Goal: Task Accomplishment & Management: Complete application form

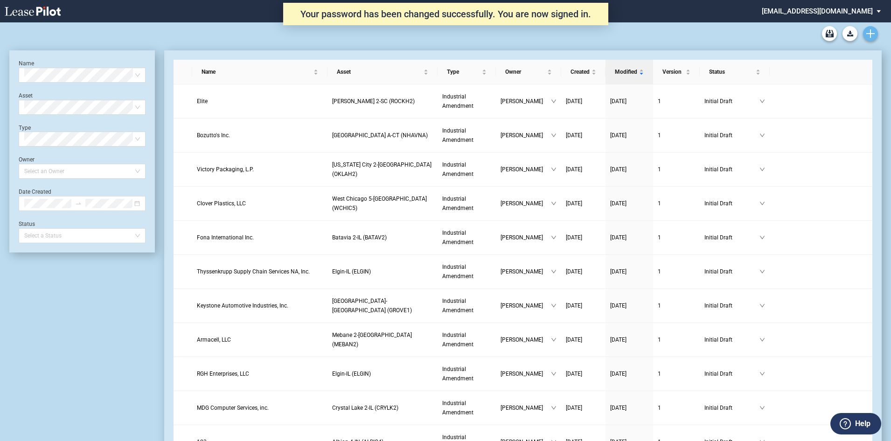
click at [871, 28] on link "Create new document" at bounding box center [870, 33] width 15 height 15
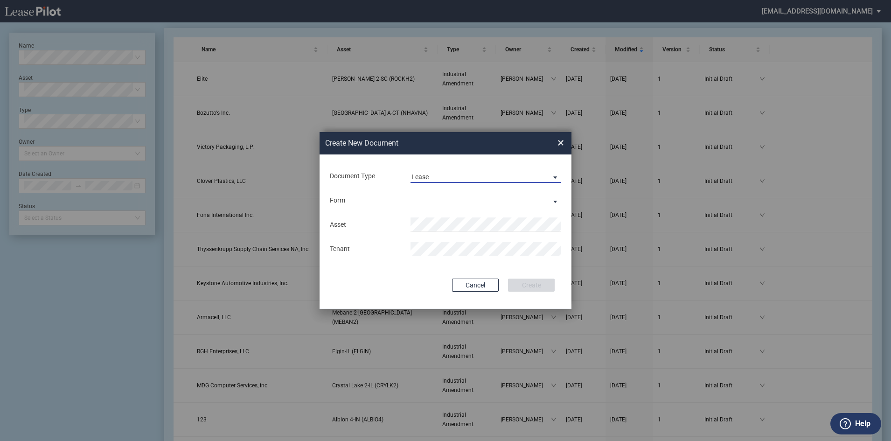
click at [553, 175] on span "Document Type: \aLease\a" at bounding box center [552, 176] width 11 height 9
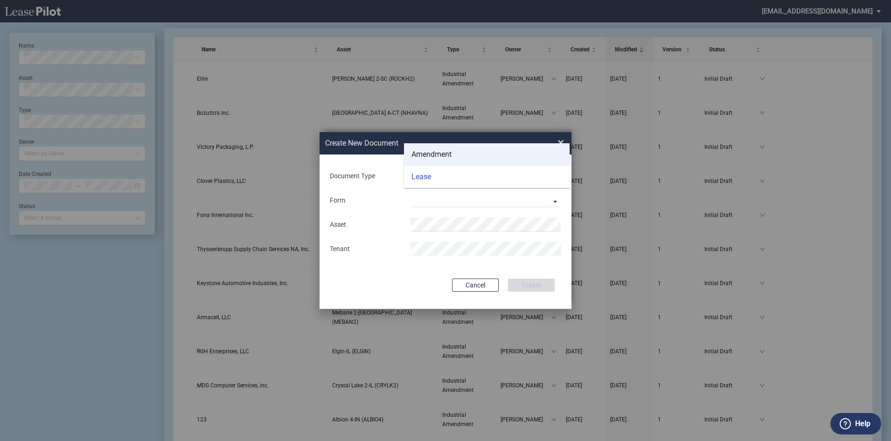
click at [437, 148] on md-option "Amendment" at bounding box center [487, 154] width 166 height 22
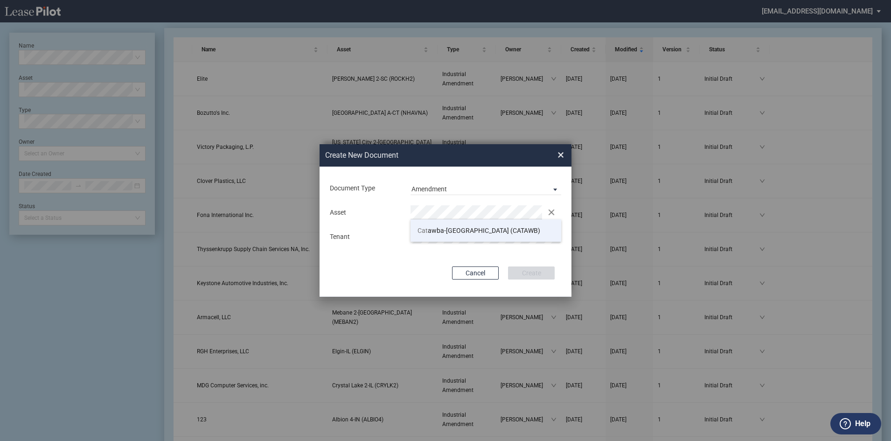
click at [464, 230] on span "Cat awba-[GEOGRAPHIC_DATA] (CATAWB)" at bounding box center [478, 230] width 123 height 7
click at [527, 271] on button "Create" at bounding box center [531, 272] width 47 height 13
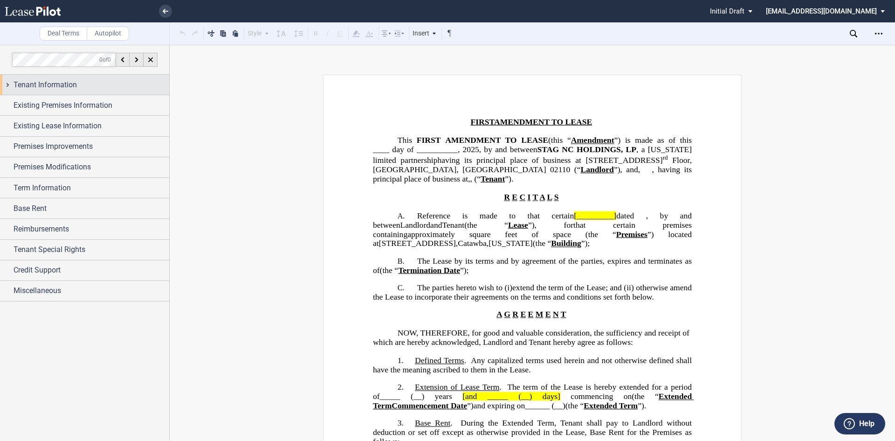
click at [44, 84] on span "Tenant Information" at bounding box center [45, 84] width 63 height 11
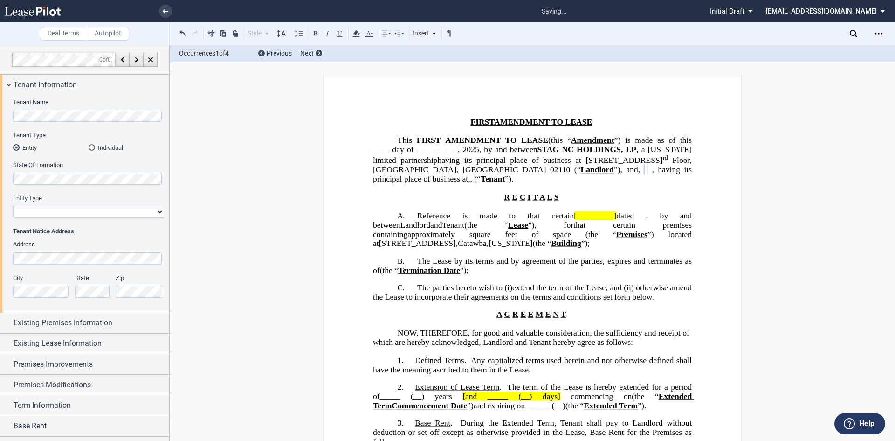
click at [28, 212] on select "Corporation Limited Liability Company General Partnership Limited Partnership O…" at bounding box center [88, 212] width 151 height 12
select select "limited liability company"
click at [13, 206] on select "Corporation Limited Liability Company General Partnership Limited Partnership O…" at bounding box center [88, 212] width 151 height 12
click at [87, 323] on span "Existing Premises Information" at bounding box center [63, 322] width 99 height 11
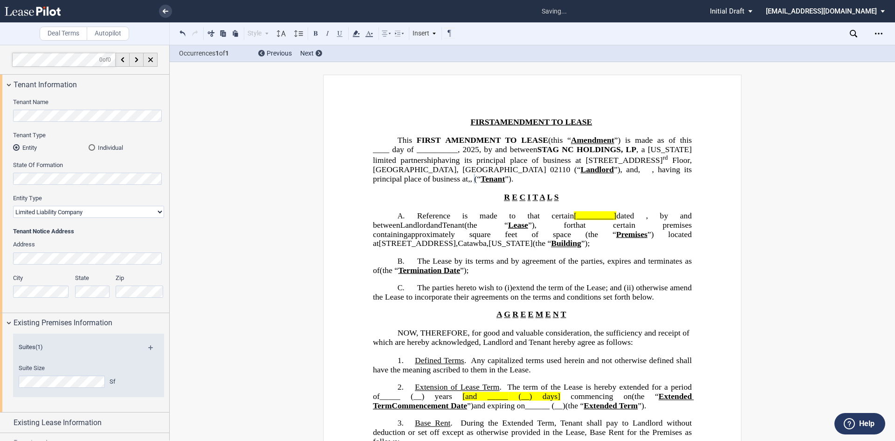
scroll to position [93, 0]
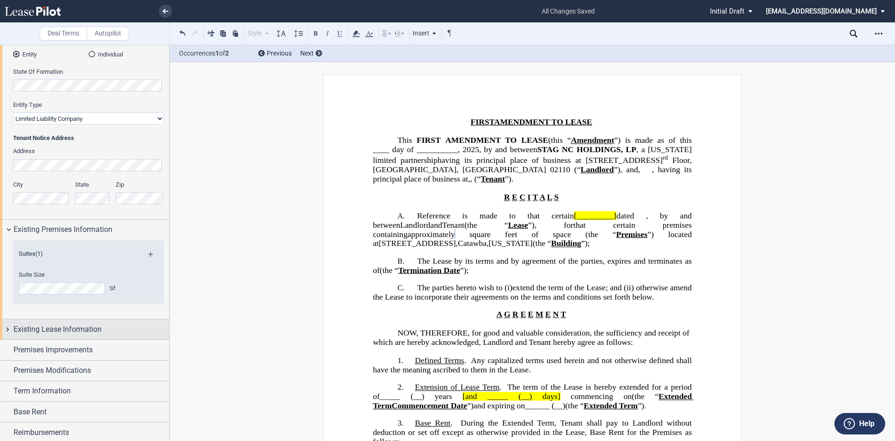
click at [85, 328] on span "Existing Lease Information" at bounding box center [58, 329] width 88 height 11
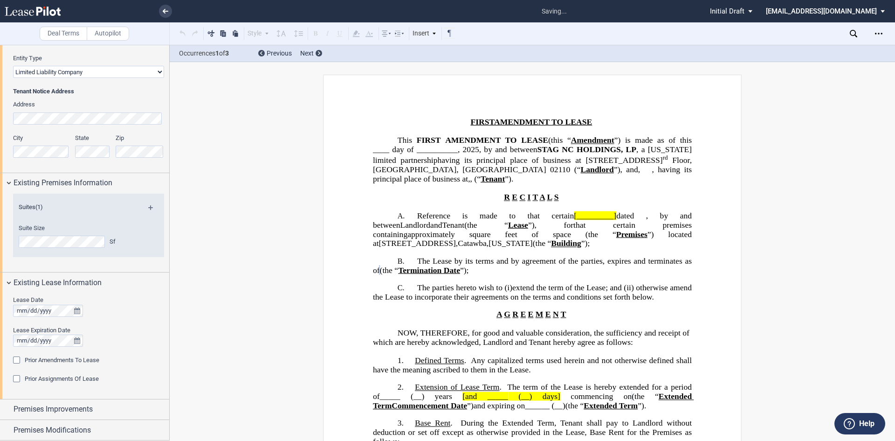
scroll to position [263, 0]
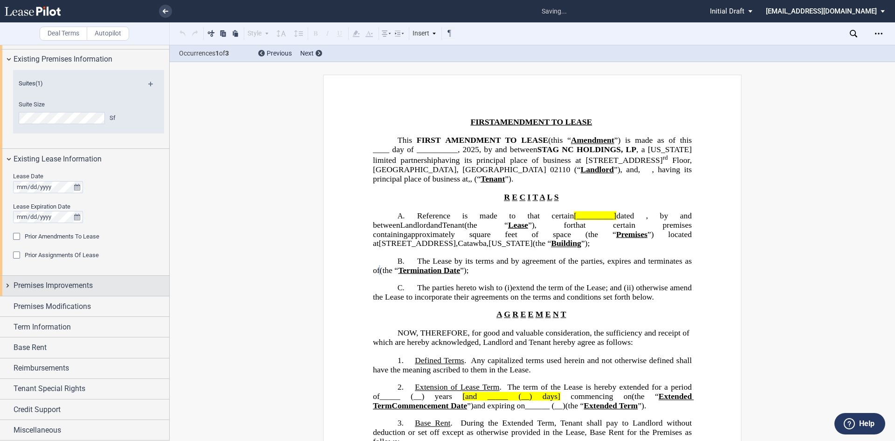
click at [57, 289] on span "Premises Improvements" at bounding box center [53, 285] width 79 height 11
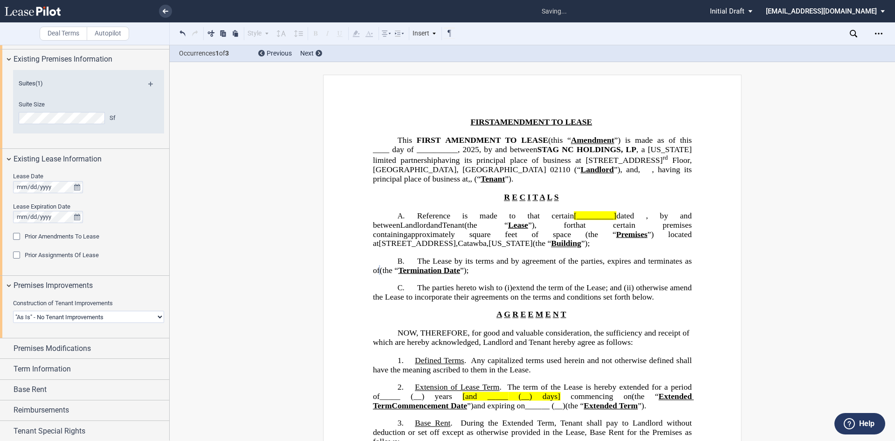
click at [19, 256] on div "Prior Assignments Of Lease" at bounding box center [17, 255] width 9 height 9
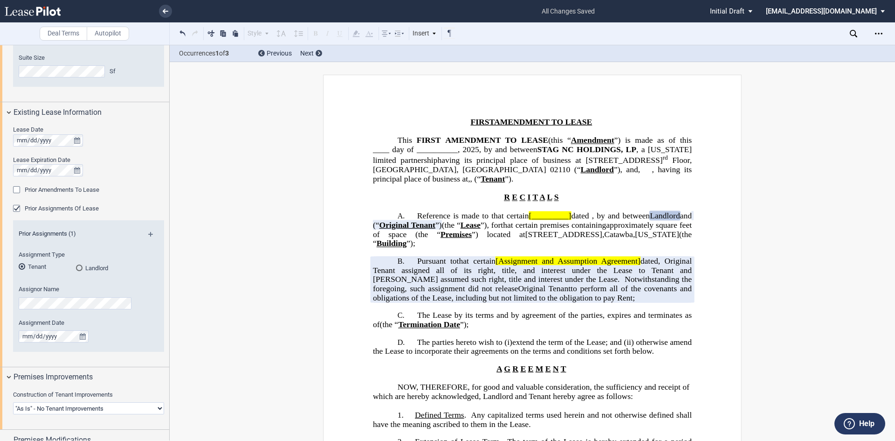
scroll to position [357, 0]
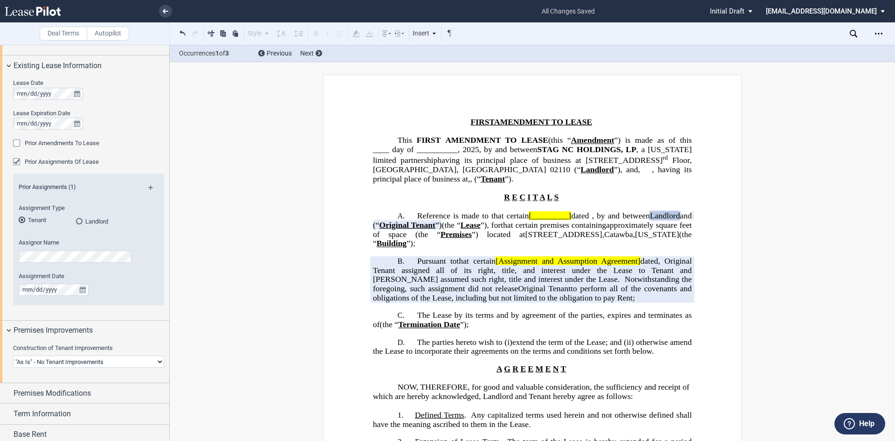
click at [157, 360] on select "Landlord Constructs Tenant Improvements Tenant Constructs Tenant Improvements "…" at bounding box center [88, 361] width 151 height 12
select select "tenant"
click at [13, 355] on select "Landlord Constructs Tenant Improvements Tenant Constructs Tenant Improvements "…" at bounding box center [88, 361] width 151 height 12
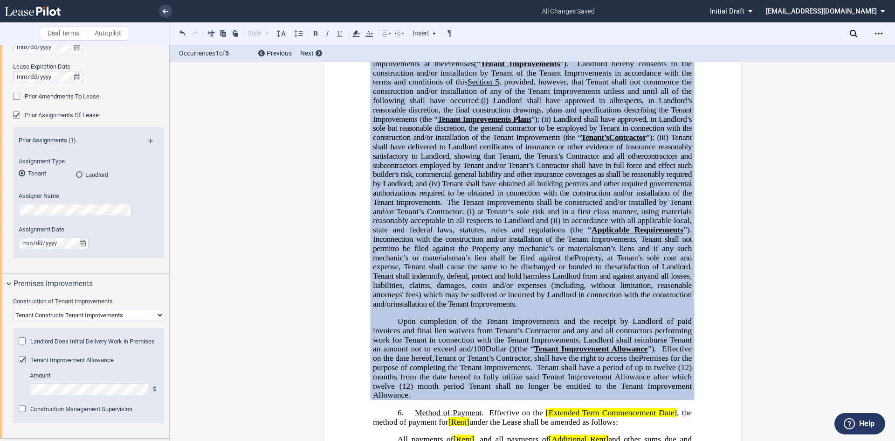
scroll to position [794, 0]
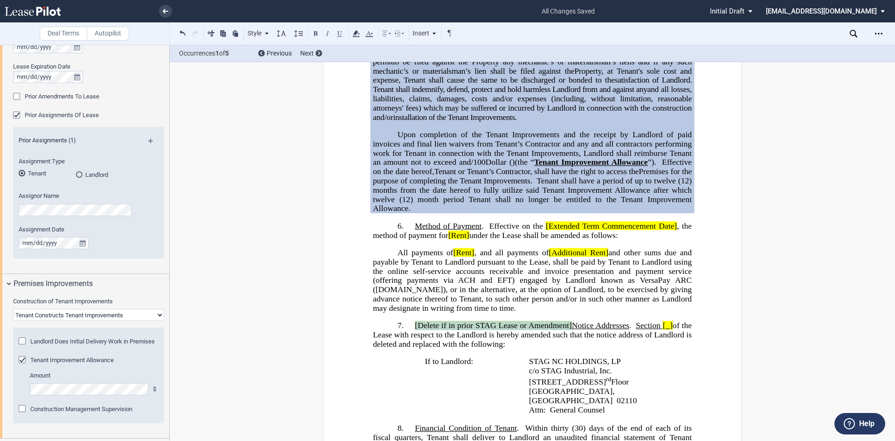
drag, startPoint x: 412, startPoint y: 334, endPoint x: 567, endPoint y: 333, distance: 155.7
click at [567, 333] on p "7. [Delete if in prior STAG Lease or Amendment] Notice Addresses . Section [ ] …" at bounding box center [532, 335] width 319 height 28
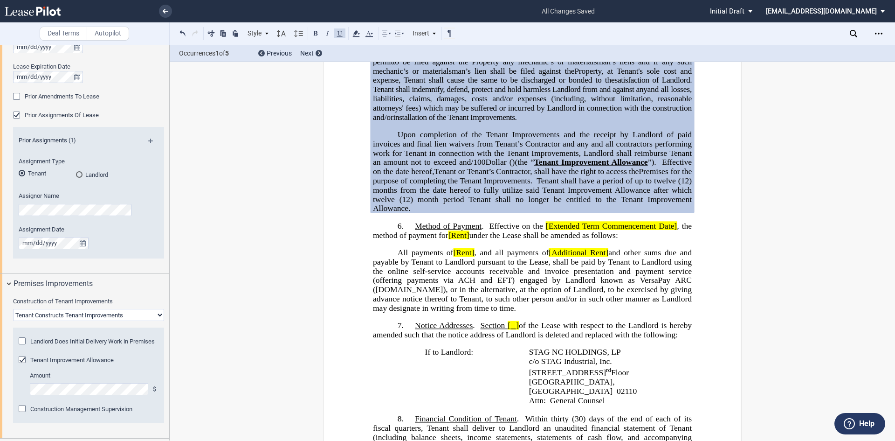
scroll to position [887, 0]
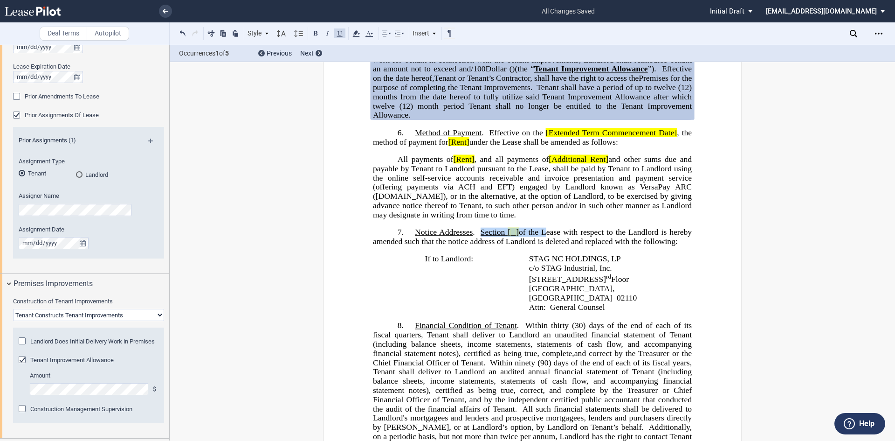
drag, startPoint x: 490, startPoint y: 240, endPoint x: 540, endPoint y: 242, distance: 50.4
click at [540, 242] on span "﻿ Notice Addresses . Section [ ] of the Lease with respect to the Landlord is h…" at bounding box center [533, 237] width 321 height 18
drag, startPoint x: 478, startPoint y: 242, endPoint x: 506, endPoint y: 242, distance: 27.5
click at [506, 242] on span "﻿ Notice Addresses . The Lease with respect to the Landlord is hereby amended s…" at bounding box center [533, 237] width 321 height 18
click at [343, 33] on button at bounding box center [339, 33] width 11 height 11
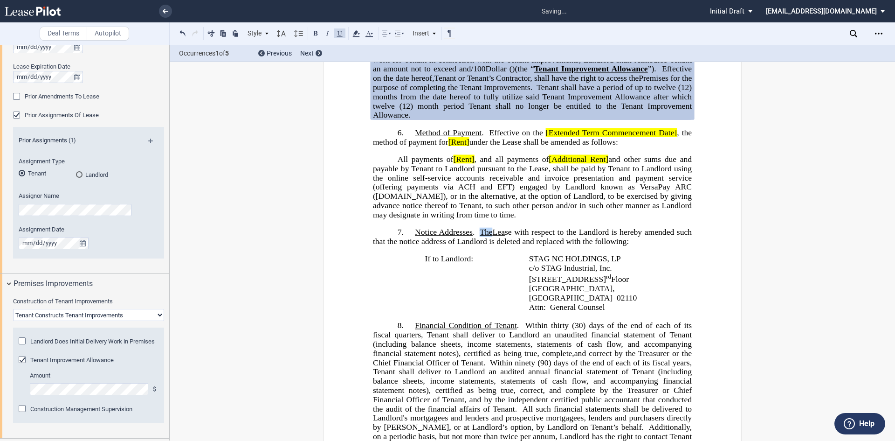
click at [343, 33] on button at bounding box center [339, 33] width 11 height 11
click at [571, 263] on span "STAG NC HOLDINGS, LP" at bounding box center [575, 258] width 92 height 9
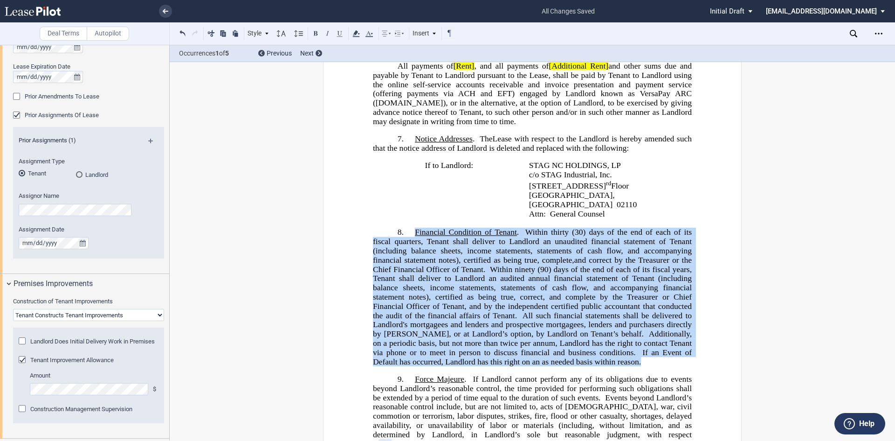
drag, startPoint x: 413, startPoint y: 231, endPoint x: 615, endPoint y: 362, distance: 240.9
click at [615, 362] on p "8. Financial Condition of Tenant . Within thirty (30) days of the end of each o…" at bounding box center [532, 297] width 319 height 138
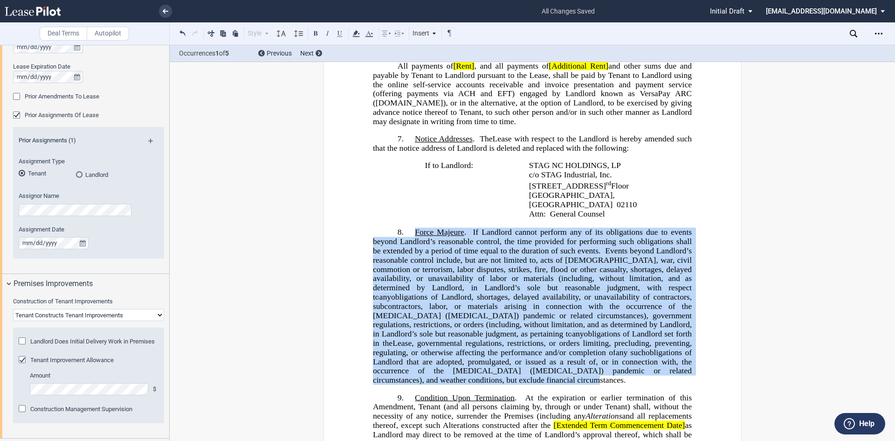
drag, startPoint x: 411, startPoint y: 227, endPoint x: 431, endPoint y: 378, distance: 152.4
click at [431, 378] on p "8. Force Majeure . If Landlord cannot perform any of its obligations due to eve…" at bounding box center [532, 306] width 319 height 157
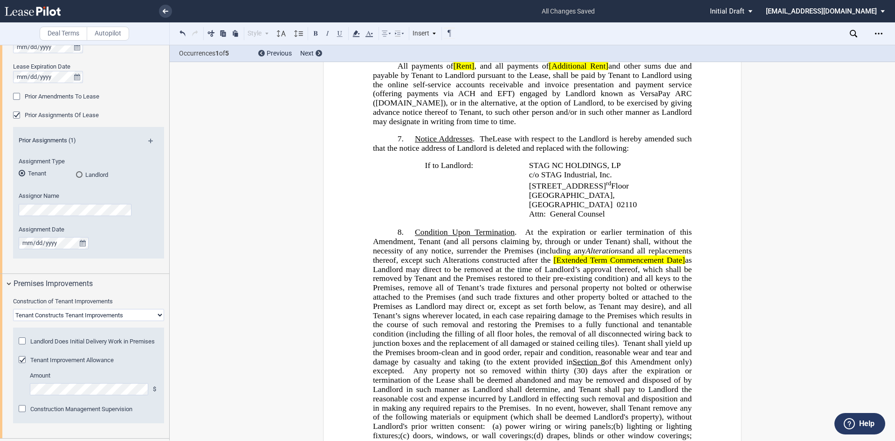
scroll to position [1073, 0]
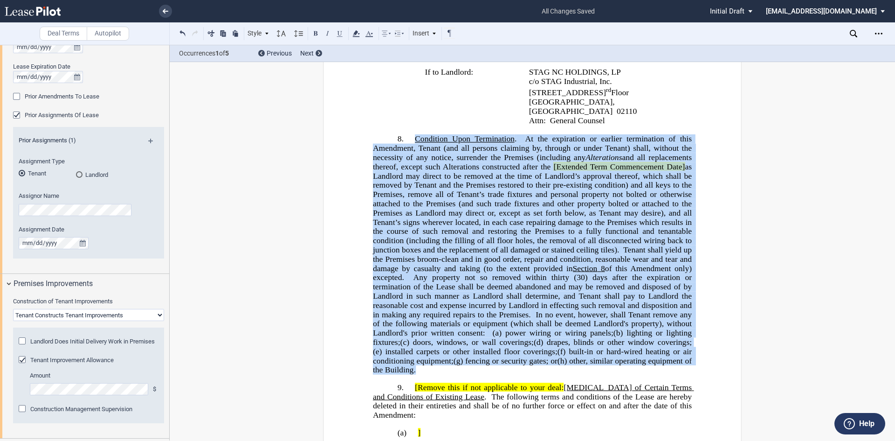
drag, startPoint x: 412, startPoint y: 141, endPoint x: 443, endPoint y: 371, distance: 231.9
click at [443, 371] on p "8. Condition Upon Termination . At the expiration or earlier termination of thi…" at bounding box center [532, 254] width 319 height 240
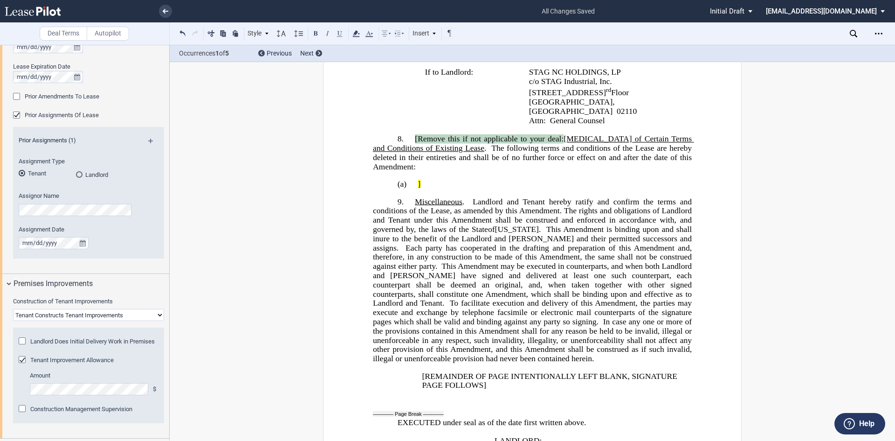
drag, startPoint x: 411, startPoint y: 138, endPoint x: 578, endPoint y: 138, distance: 166.5
click at [578, 138] on p "8. [Remove this if not applicable to your deal : Deletion of Certain Terms and …" at bounding box center [532, 152] width 319 height 37
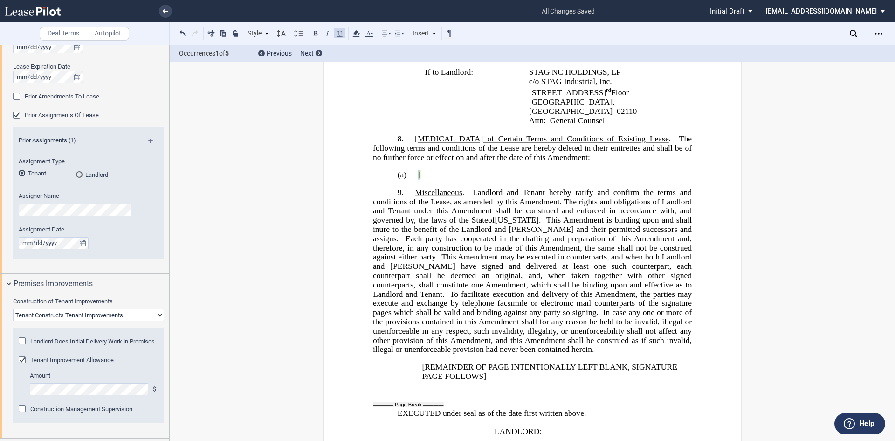
drag, startPoint x: 414, startPoint y: 174, endPoint x: 424, endPoint y: 173, distance: 10.3
click at [424, 173] on p "(a) ]" at bounding box center [532, 174] width 319 height 9
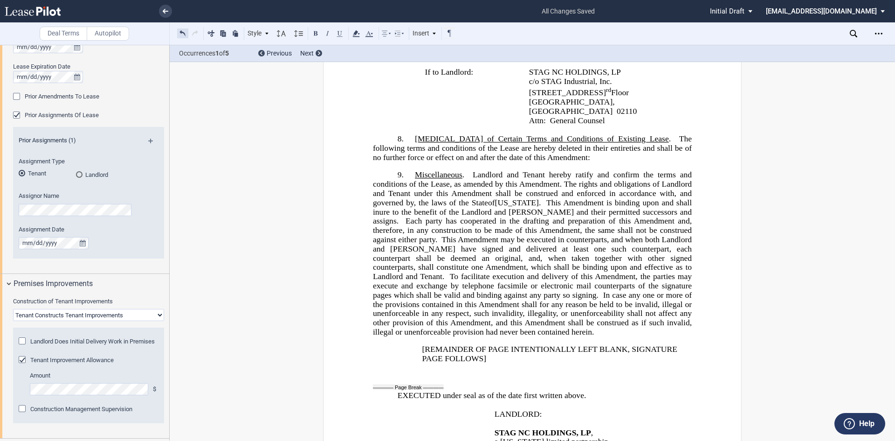
click at [182, 32] on button at bounding box center [182, 33] width 11 height 11
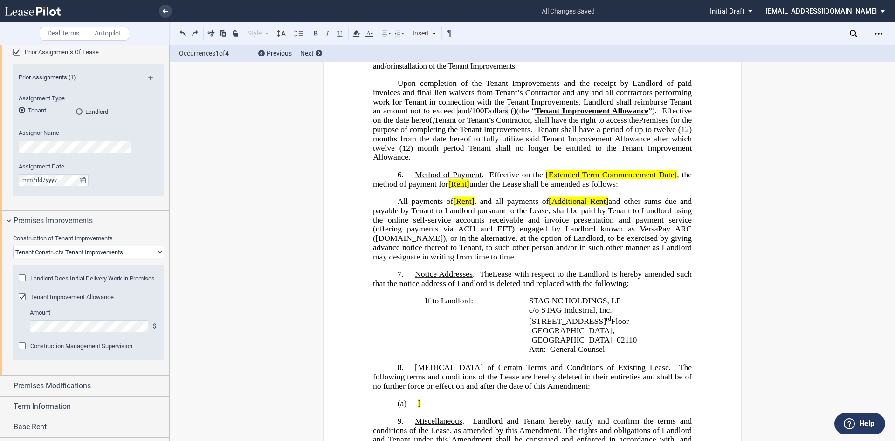
scroll to position [798, 0]
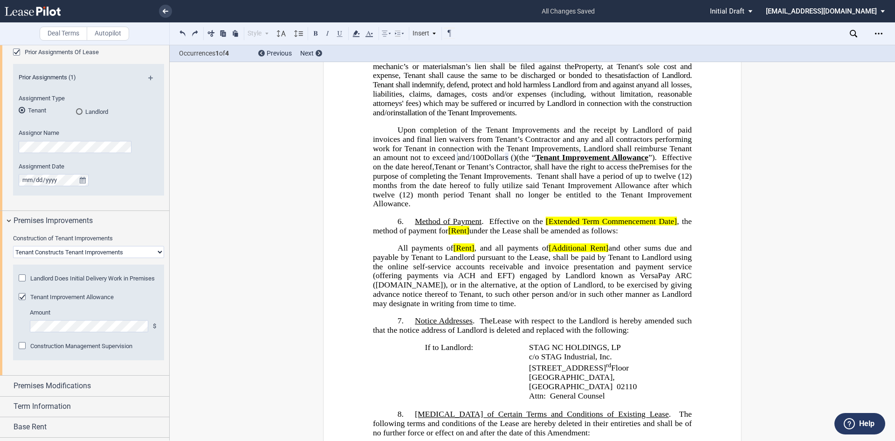
drag, startPoint x: 447, startPoint y: 238, endPoint x: 451, endPoint y: 237, distance: 4.8
click at [447, 235] on span ", the method of payment for" at bounding box center [533, 226] width 321 height 18
click at [546, 226] on span "[Extended Term Commencement Date]" at bounding box center [611, 221] width 131 height 9
click at [671, 226] on span "Extended Term Commencement Date]" at bounding box center [612, 221] width 129 height 9
drag, startPoint x: 452, startPoint y: 259, endPoint x: 470, endPoint y: 242, distance: 24.4
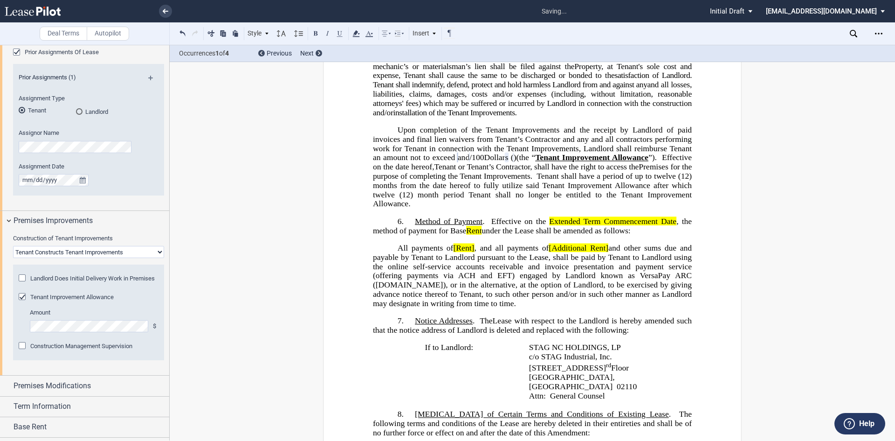
click at [453, 252] on span "[Rent]" at bounding box center [463, 247] width 21 height 9
click at [555, 252] on span ", and all payments of" at bounding box center [520, 247] width 70 height 9
click at [609, 252] on span "]" at bounding box center [610, 247] width 3 height 9
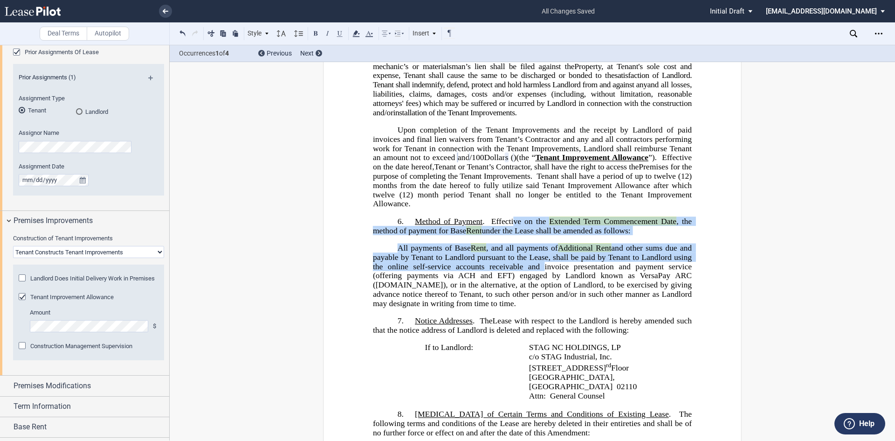
drag, startPoint x: 513, startPoint y: 228, endPoint x: 539, endPoint y: 274, distance: 52.9
click at [539, 274] on div "!!SET_LEVEL_0!! !!ALA_LEVEL_1!! 6. Method of Payment . Effective on the [ ﻿ ﻿ E…" at bounding box center [532, 262] width 319 height 91
click at [360, 32] on icon at bounding box center [356, 33] width 11 height 11
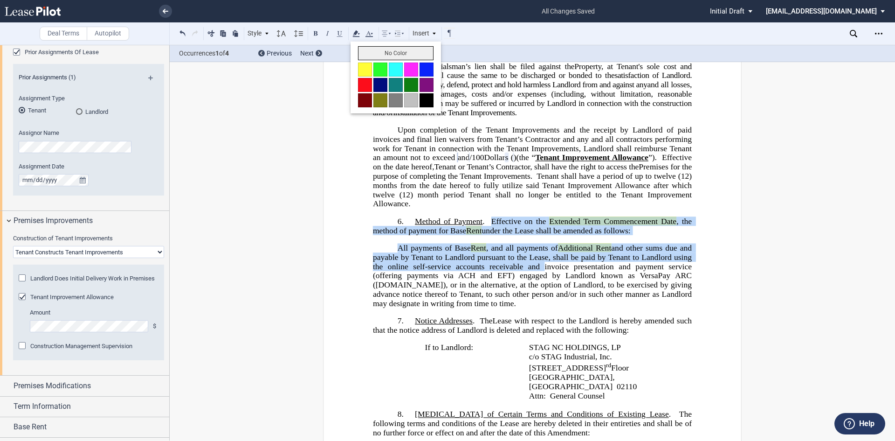
click at [374, 52] on button "No Color" at bounding box center [396, 53] width 76 height 14
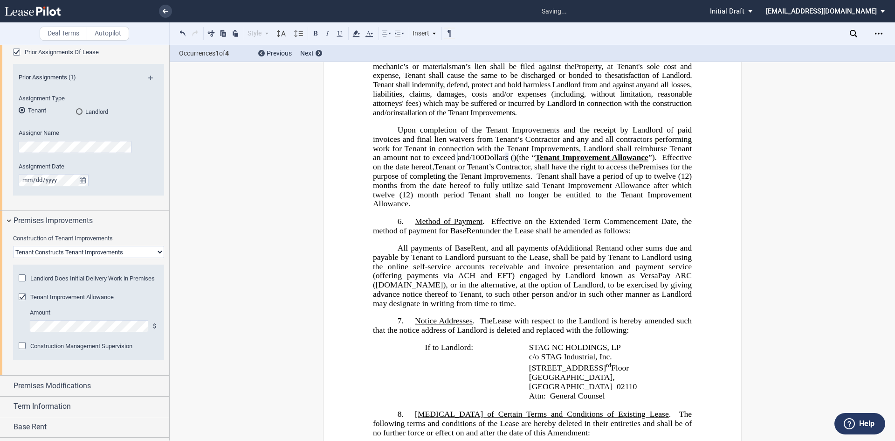
click at [649, 246] on div "!!SET_LEVEL_0!! !!ALA_LEVEL_1!! 6. Method of Payment . Effective on the [ ﻿ ﻿ E…" at bounding box center [532, 262] width 319 height 91
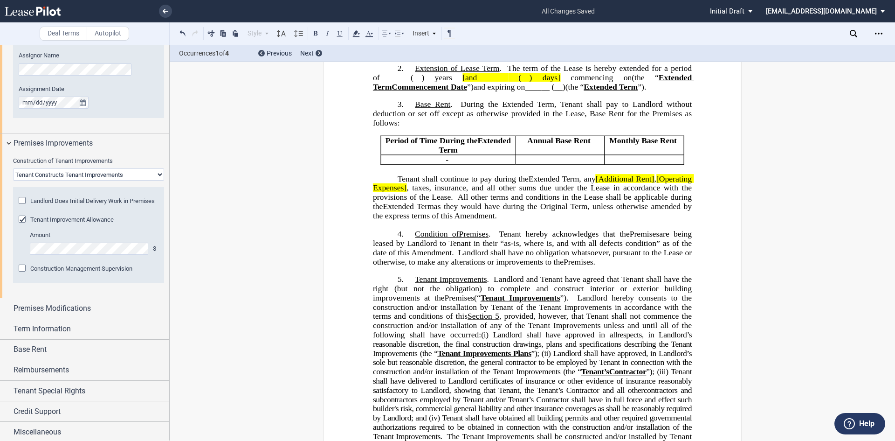
scroll to position [420, 0]
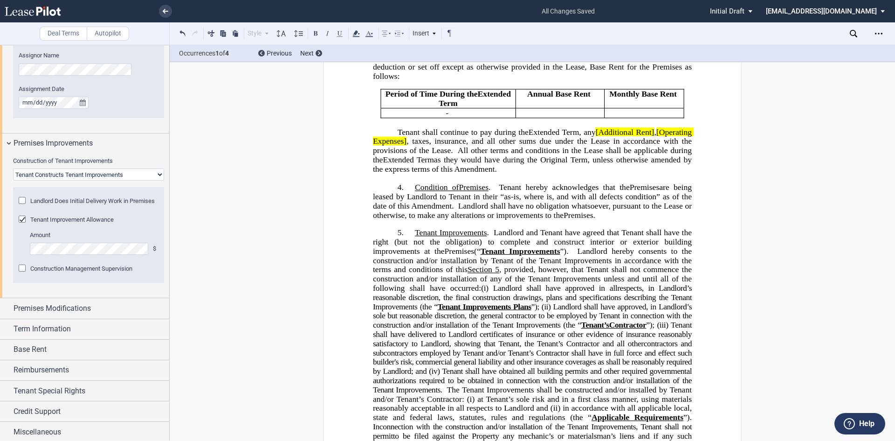
click at [629, 136] on span "[Additional Rent]" at bounding box center [625, 131] width 59 height 9
drag, startPoint x: 646, startPoint y: 141, endPoint x: 654, endPoint y: 138, distance: 8.8
click at [650, 139] on span ", any Additional Rent] , [Operating Expenses] , taxes, insurance, and all other…" at bounding box center [533, 145] width 321 height 36
click at [414, 152] on span ", taxes, insurance, and all other sums due under the Lease in accordance with t…" at bounding box center [533, 140] width 321 height 27
drag, startPoint x: 409, startPoint y: 151, endPoint x: 473, endPoint y: 151, distance: 63.9
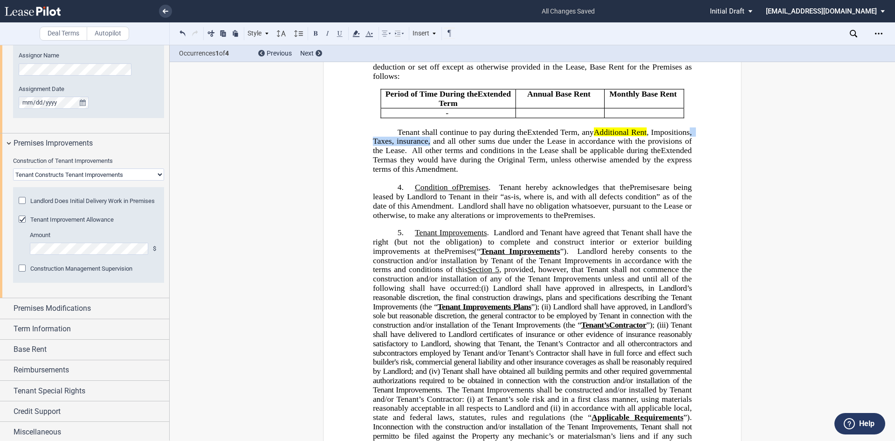
click at [473, 151] on span ", Taxes, insurance, and all other sums due under the Lease in accordance with t…" at bounding box center [533, 140] width 321 height 27
click at [601, 147] on span "and all other sums due under the Lease in accordance with the provisions of the…" at bounding box center [533, 146] width 321 height 18
drag, startPoint x: 595, startPoint y: 139, endPoint x: 607, endPoint y: 128, distance: 16.2
click at [632, 136] on span "Additional Rent" at bounding box center [661, 131] width 58 height 9
click at [650, 141] on span ", Impositions" at bounding box center [533, 136] width 321 height 18
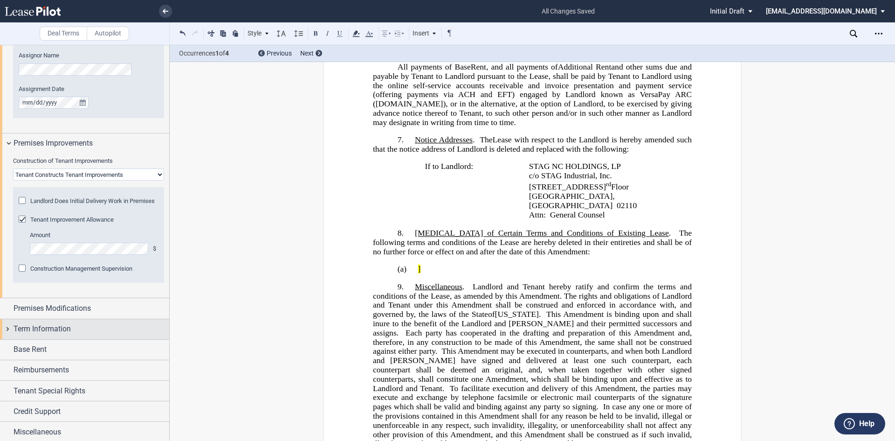
scroll to position [553, 0]
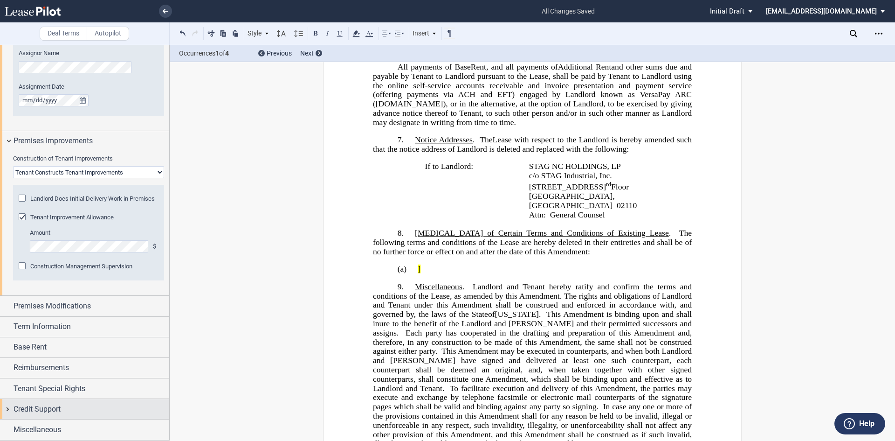
click at [41, 410] on span "Credit Support" at bounding box center [37, 408] width 47 height 11
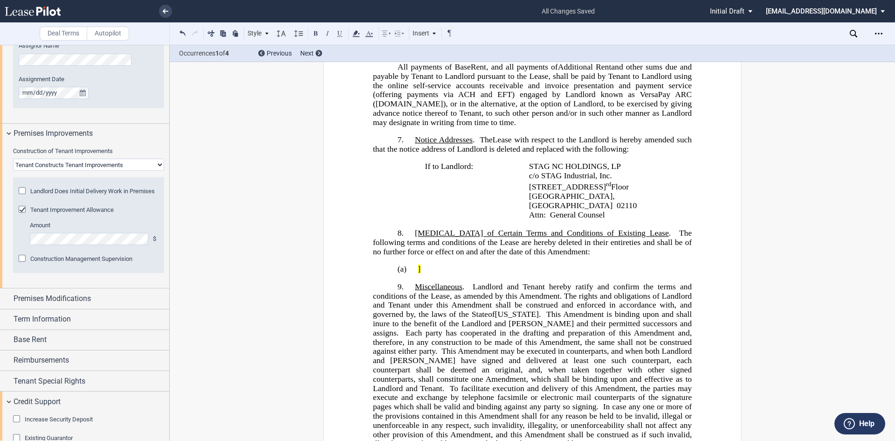
scroll to position [600, 0]
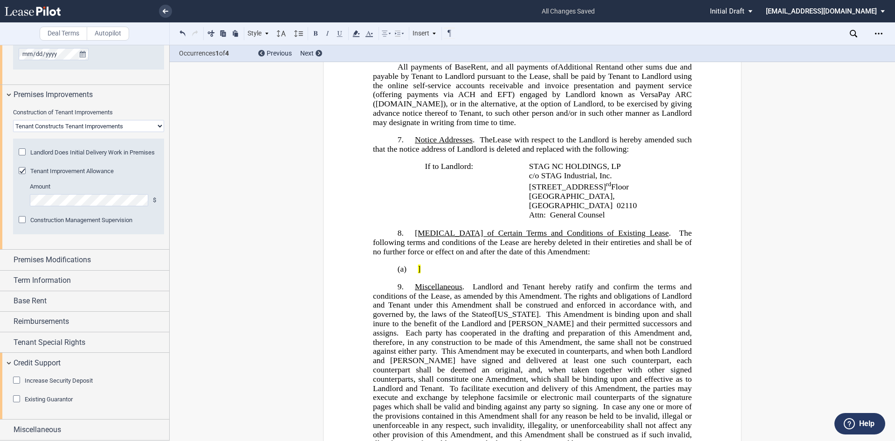
click at [21, 400] on div "Existing Guarantor" at bounding box center [17, 399] width 9 height 9
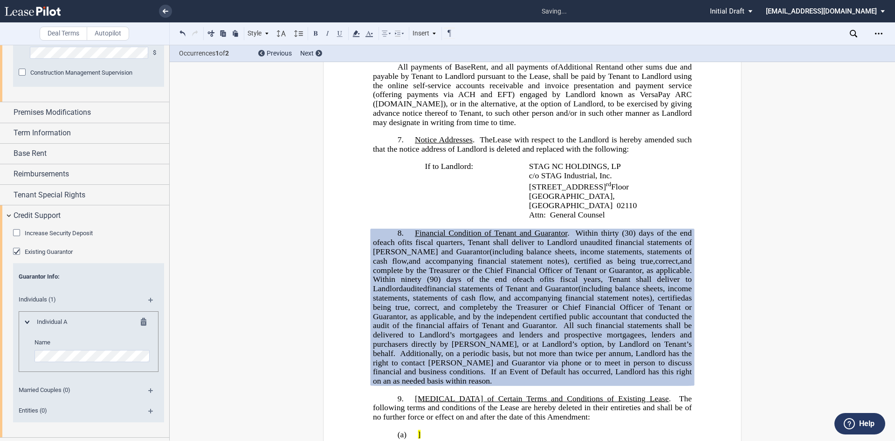
scroll to position [765, 0]
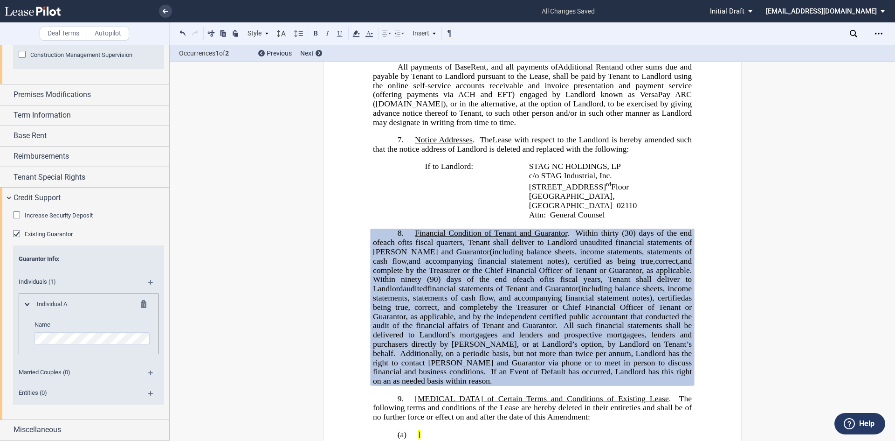
click at [32, 392] on span "Entities (0)" at bounding box center [76, 392] width 126 height 8
click at [148, 391] on md-icon at bounding box center [154, 396] width 13 height 11
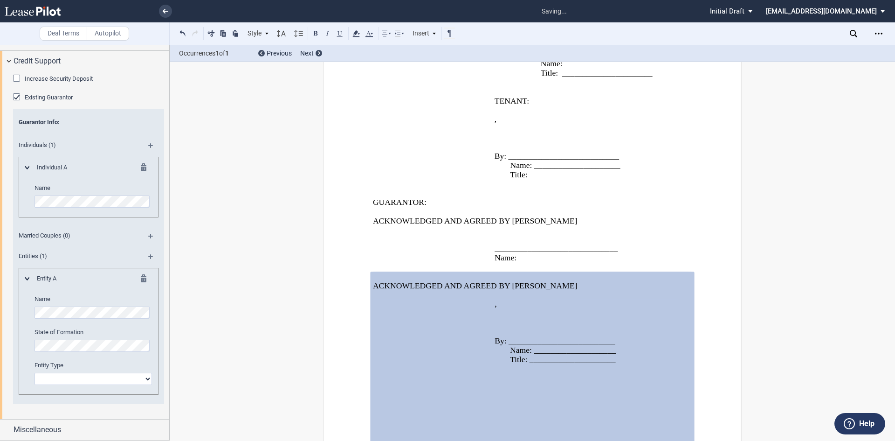
scroll to position [1661, 0]
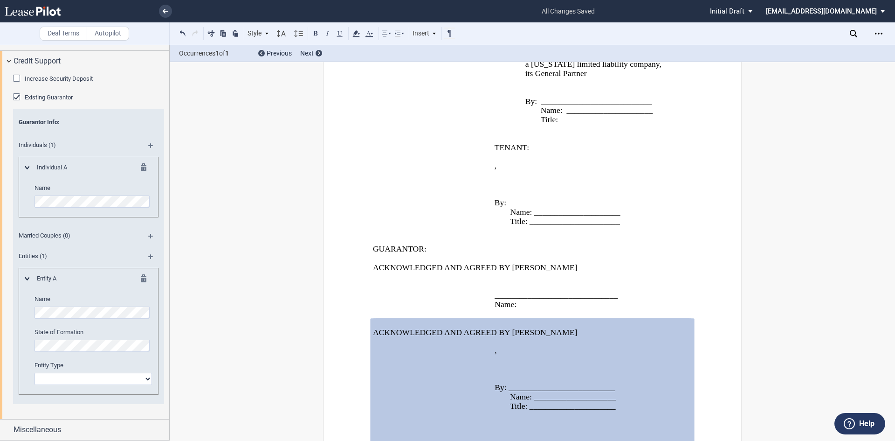
click at [141, 168] on md-icon at bounding box center [146, 168] width 11 height 11
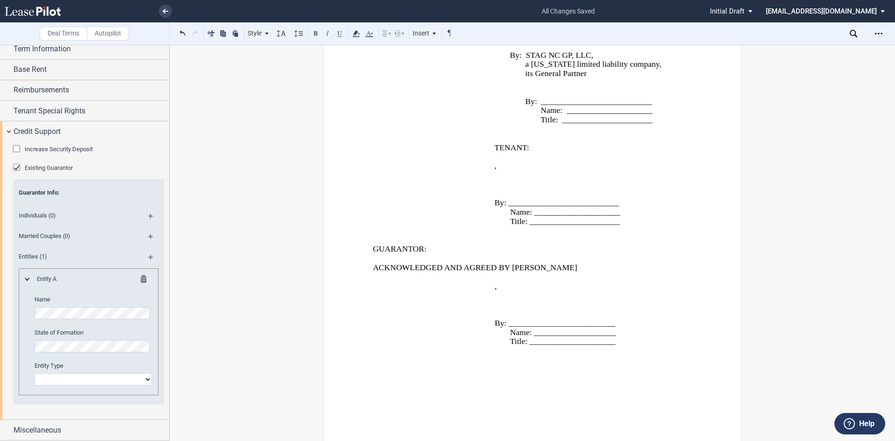
scroll to position [831, 0]
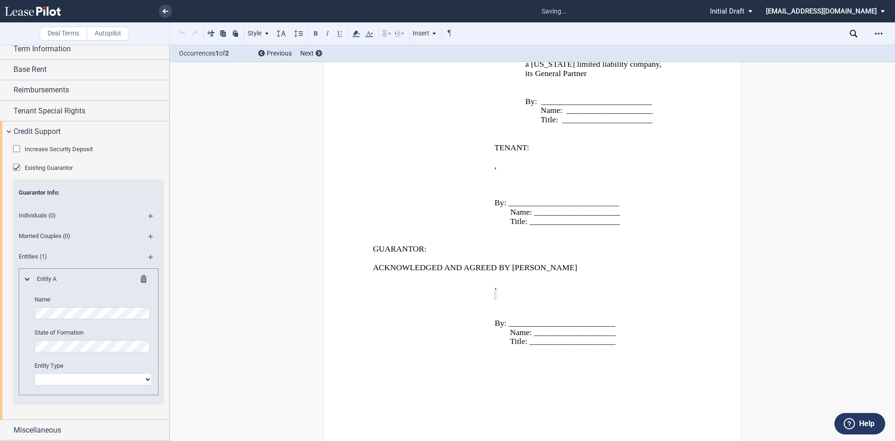
click at [146, 377] on select "Corporation Limited Liability Company General Partnership Limited Partnership O…" at bounding box center [94, 379] width 118 height 12
select select "corporation"
click at [35, 373] on select "Corporation Limited Liability Company General Partnership Limited Partnership O…" at bounding box center [94, 379] width 118 height 12
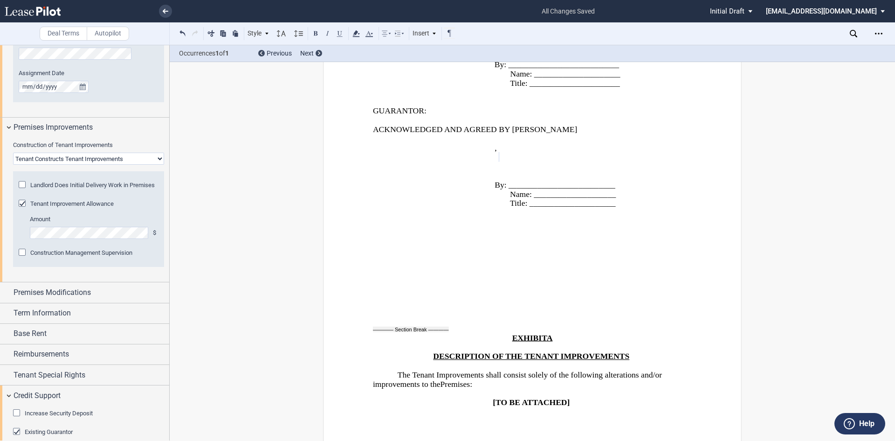
scroll to position [653, 0]
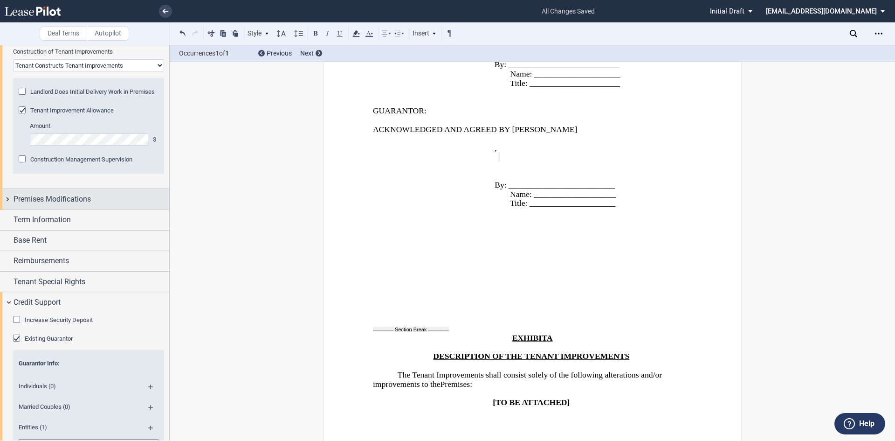
click at [63, 204] on span "Premises Modifications" at bounding box center [52, 199] width 77 height 11
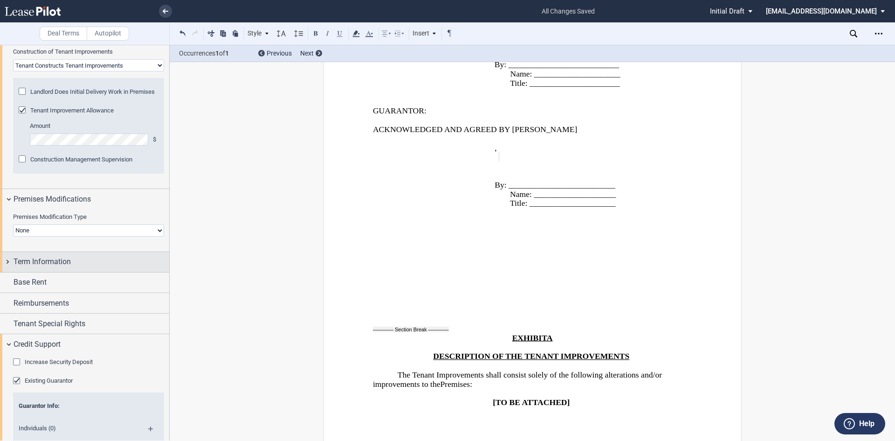
click at [41, 267] on span "Term Information" at bounding box center [42, 261] width 57 height 11
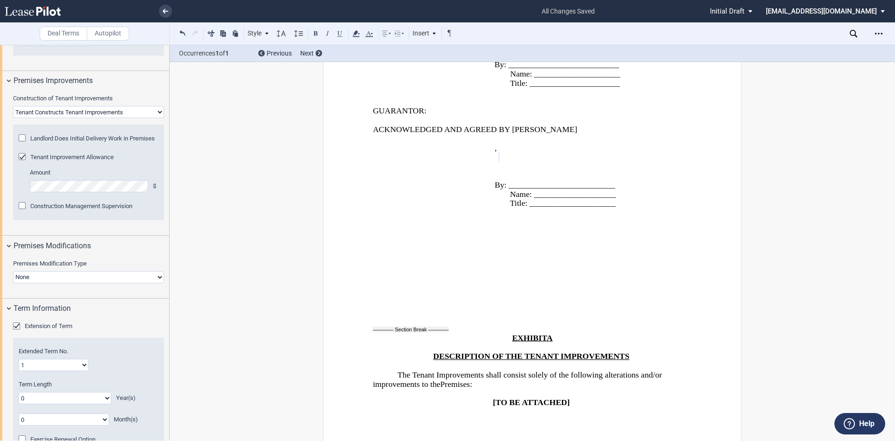
scroll to position [746, 0]
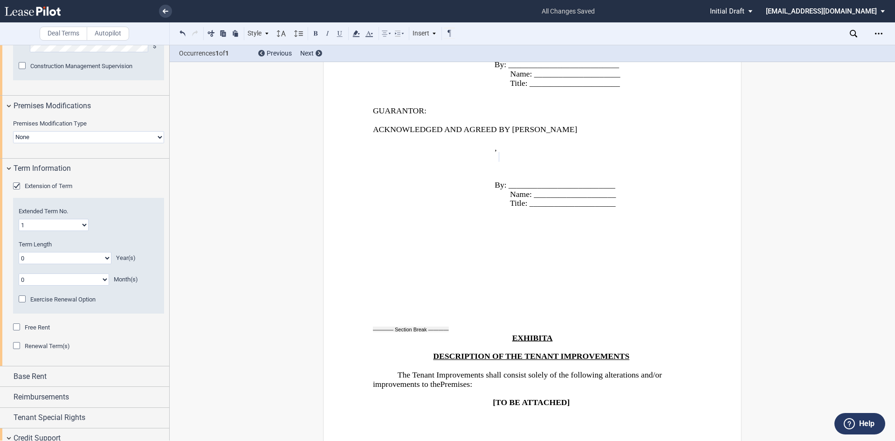
click at [104, 264] on select "0 1 2 3 4 5 6 7 8 9 10 11 12 13 14 15 16 17 18 19 20" at bounding box center [65, 258] width 93 height 12
select select "number:5"
click at [19, 259] on select "0 1 2 3 4 5 6 7 8 9 10 11 12 13 14 15 16 17 18 19 20" at bounding box center [65, 258] width 93 height 12
click at [36, 285] on select "0 1 2 3 4 5 6 7 8 9 10 11" at bounding box center [64, 279] width 90 height 12
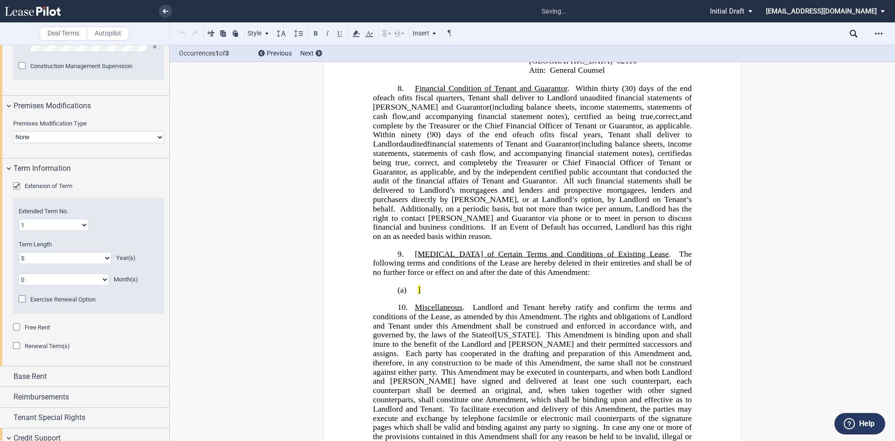
scroll to position [242, 0]
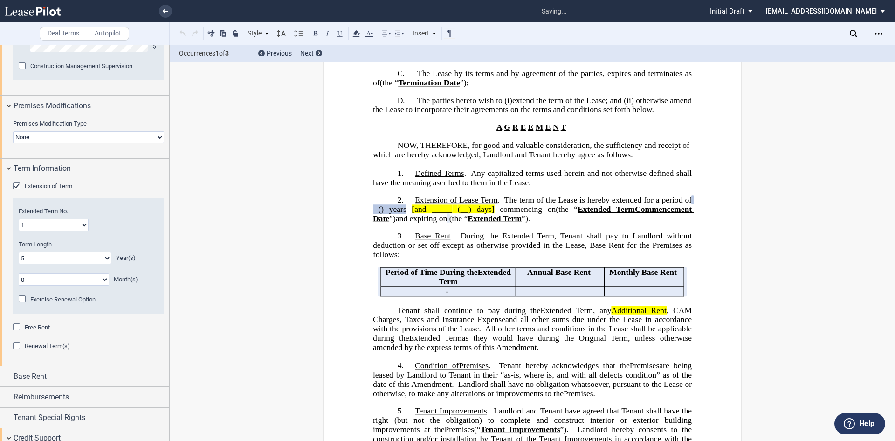
select select "number:1"
click at [19, 281] on select "0 1 2 3 4 5 6 7 8 9 10 11" at bounding box center [64, 279] width 90 height 12
click at [16, 332] on div "Free Rent" at bounding box center [17, 327] width 9 height 9
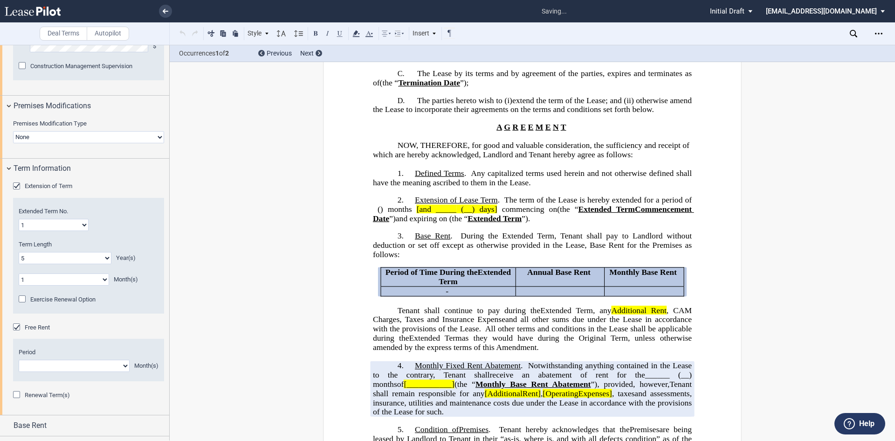
click at [120, 372] on select "1 2 3 4 5 6 7 8 9 10 11" at bounding box center [74, 366] width 111 height 12
select select "number:1"
click at [19, 367] on select "1 2 3 4 5 6 7 8 9 10 11" at bounding box center [74, 366] width 111 height 12
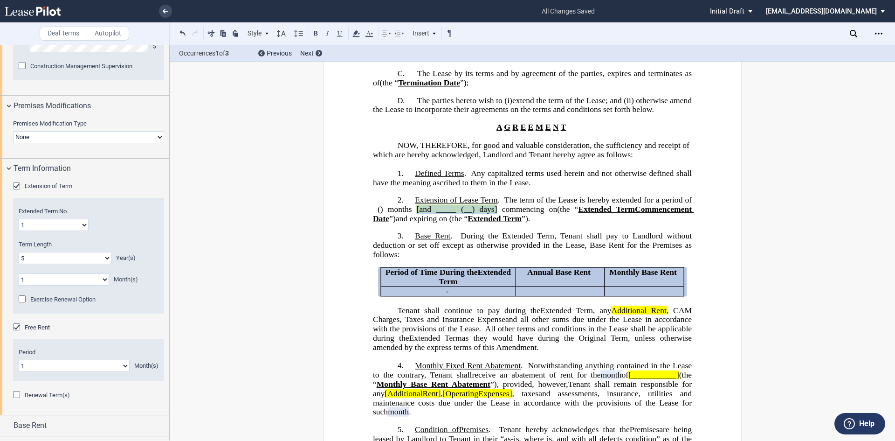
drag, startPoint x: 447, startPoint y: 219, endPoint x: 520, endPoint y: 221, distance: 73.2
click at [520, 214] on span "[and _____ (__) days] commencing on ﻿ ﻿ (the “" at bounding box center [495, 209] width 166 height 9
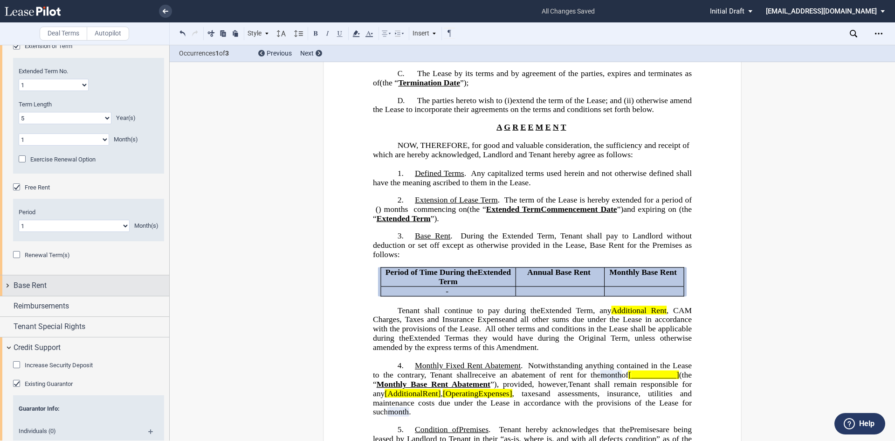
click at [39, 290] on span "Base Rent" at bounding box center [30, 285] width 33 height 11
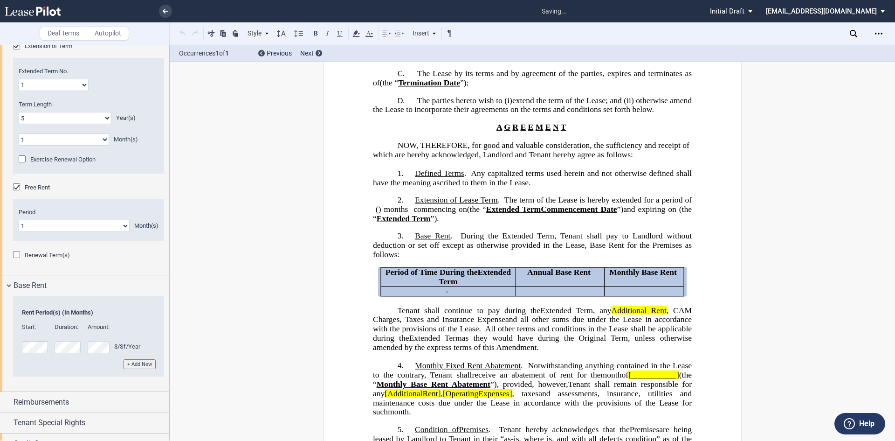
click at [144, 369] on button "+ Add New" at bounding box center [140, 364] width 32 height 10
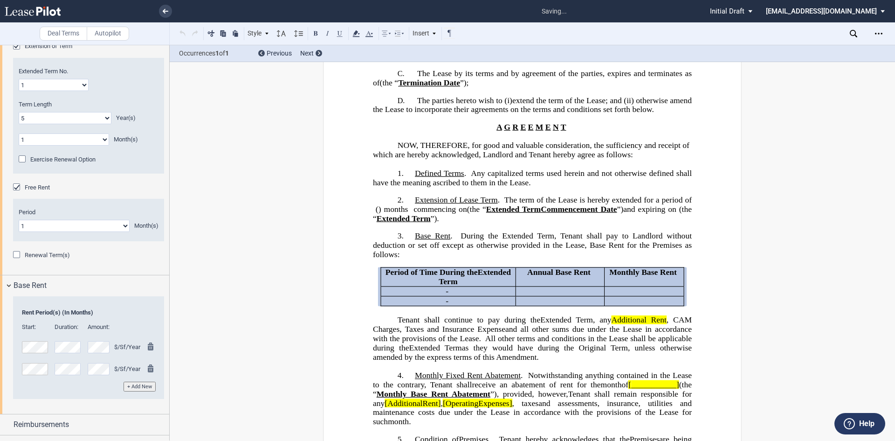
click at [148, 391] on button "+ Add New" at bounding box center [140, 386] width 32 height 10
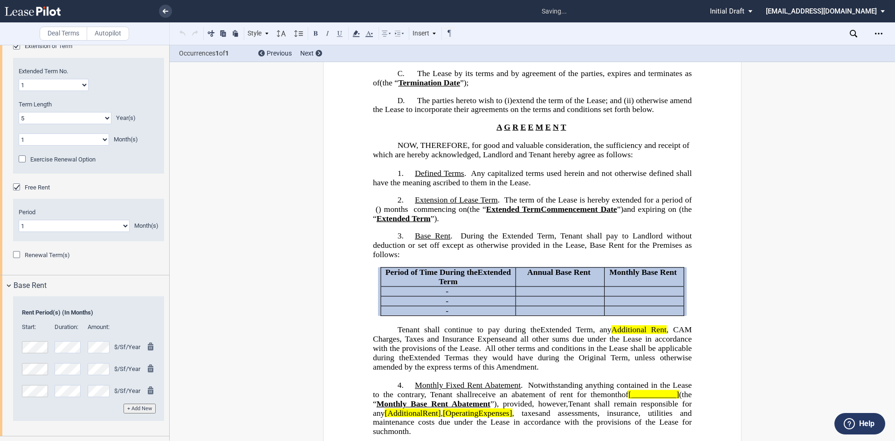
click at [141, 413] on button "+ Add New" at bounding box center [140, 408] width 32 height 10
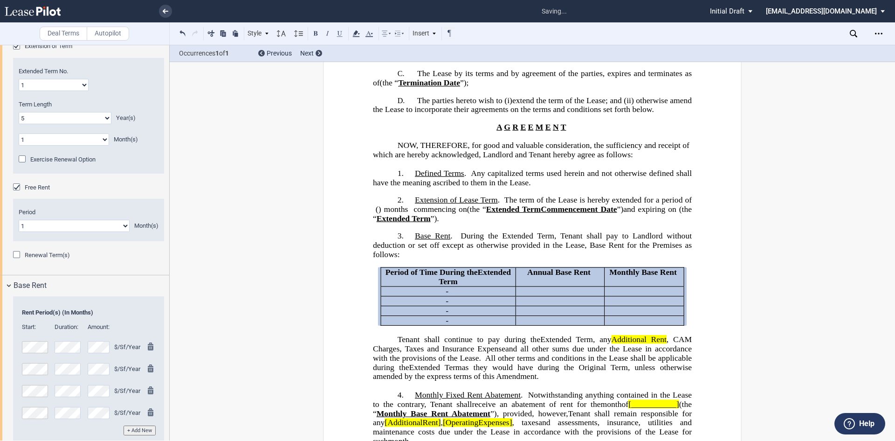
click at [138, 435] on button "+ Add New" at bounding box center [140, 430] width 32 height 10
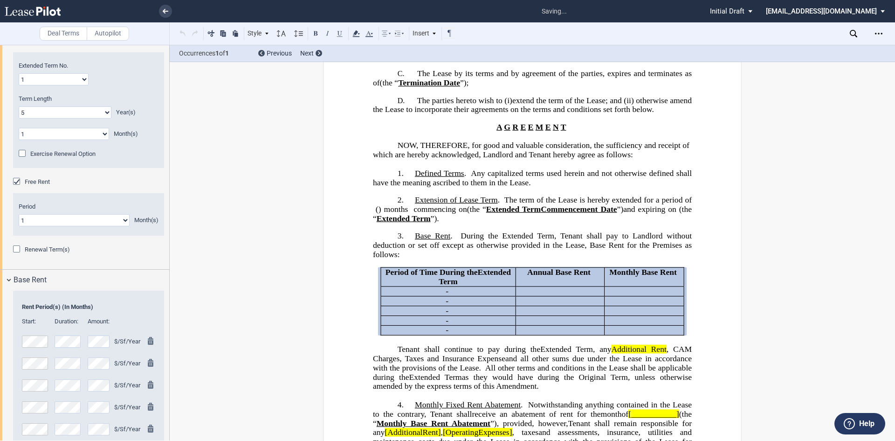
scroll to position [1031, 0]
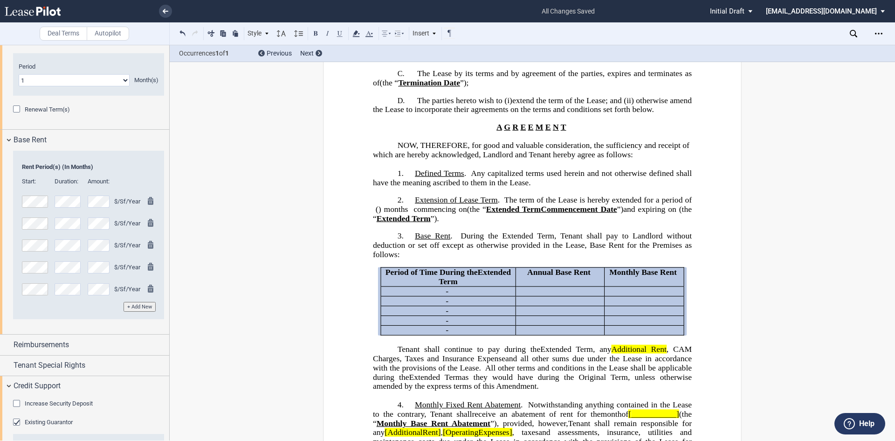
click at [85, 319] on div "Rent Table Type Rent Period(s) (In Months) Start: Duration: Amount: $/Sf/Year" at bounding box center [88, 235] width 151 height 169
click at [146, 311] on button "+ Add New" at bounding box center [140, 307] width 32 height 10
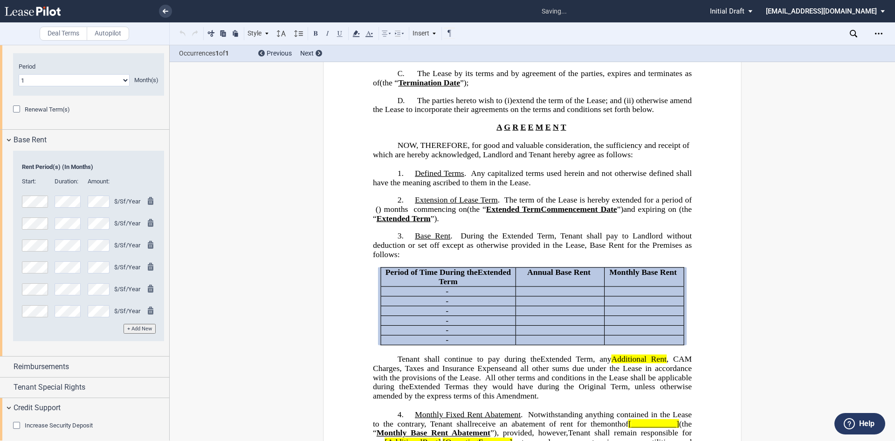
click at [91, 336] on td "0 Months Remaining + Add New" at bounding box center [89, 328] width 140 height 16
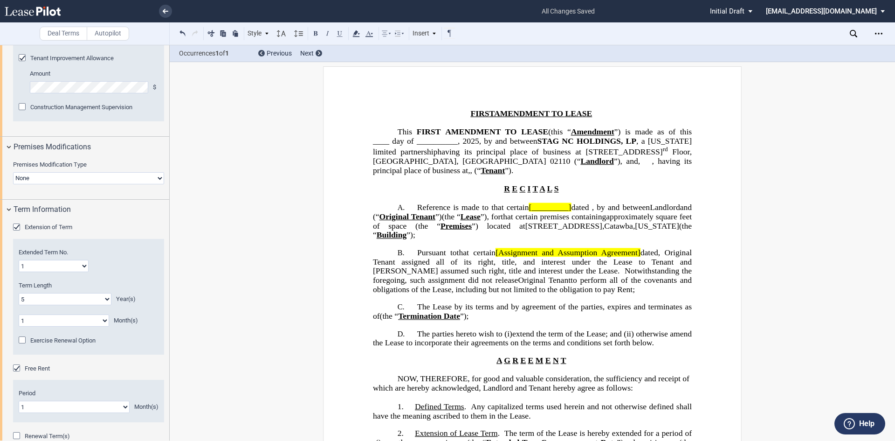
scroll to position [425, 0]
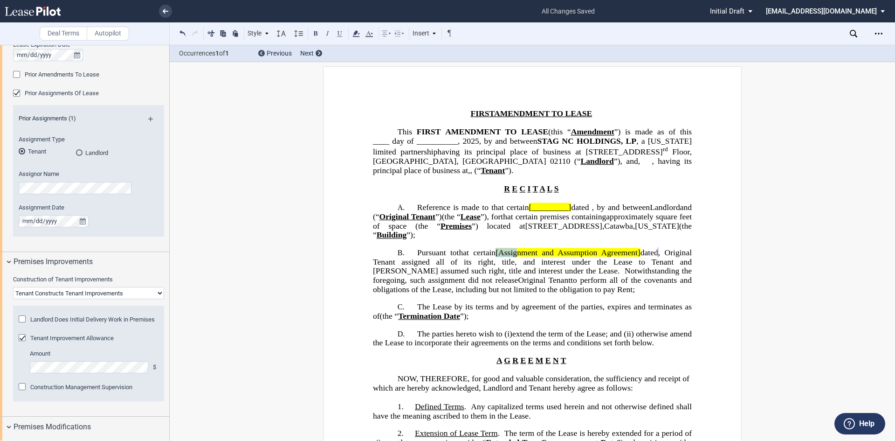
drag, startPoint x: 496, startPoint y: 262, endPoint x: 518, endPoint y: 263, distance: 21.9
click at [518, 263] on span "that certain [Assignment and Assumption Agreement] dated ﻿ ﻿ , Original Tenant …" at bounding box center [533, 261] width 321 height 27
click at [505, 257] on span "[Assignment and Assumption Agreement]" at bounding box center [568, 252] width 145 height 9
drag, startPoint x: 498, startPoint y: 261, endPoint x: 519, endPoint y: 250, distance: 23.8
click at [498, 257] on span "[Assignment and Assumption Agreement]" at bounding box center [568, 252] width 145 height 9
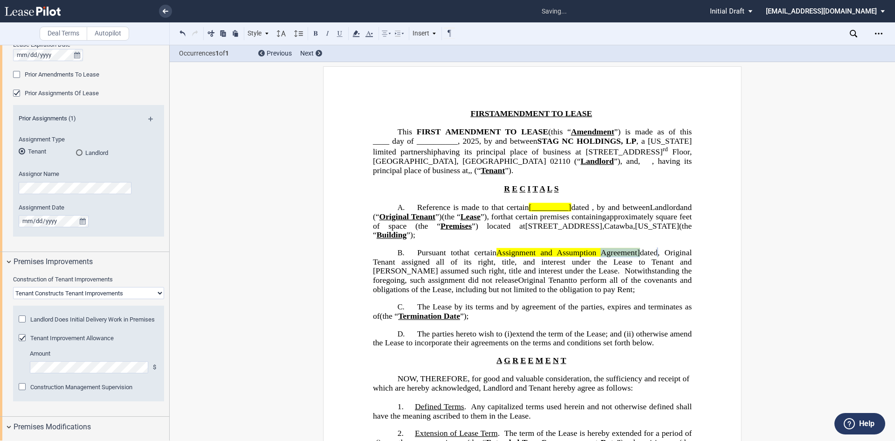
drag, startPoint x: 592, startPoint y: 263, endPoint x: 629, endPoint y: 263, distance: 37.3
click at [629, 263] on span "that certain Assignment and Assumption Agreement] dated ﻿ ﻿ , Original Tenant a…" at bounding box center [533, 261] width 321 height 27
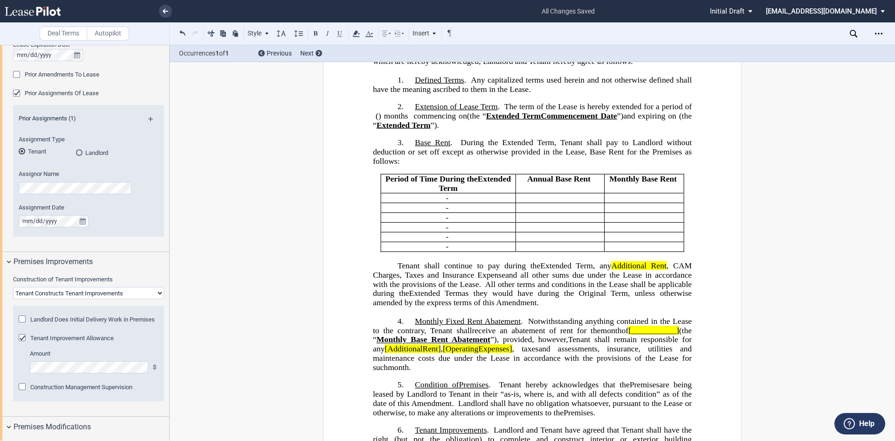
scroll to position [381, 0]
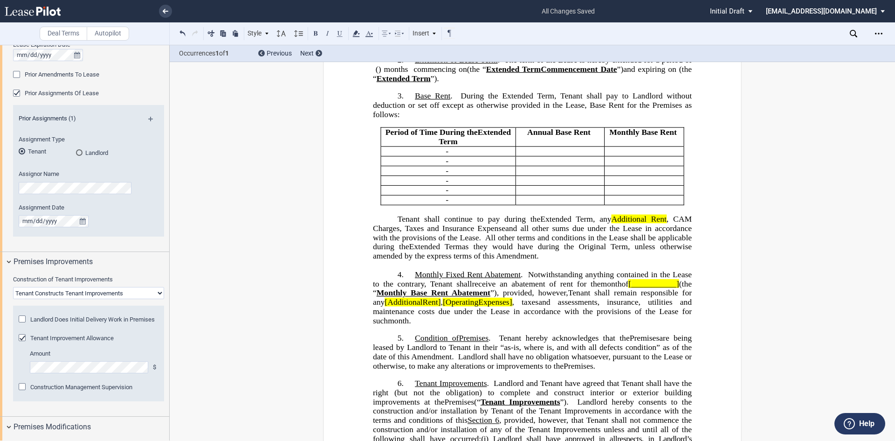
click at [671, 233] on span ", CAM Charges, Taxes and Insurance Expense" at bounding box center [533, 223] width 321 height 18
drag, startPoint x: 368, startPoint y: 245, endPoint x: 395, endPoint y: 242, distance: 27.2
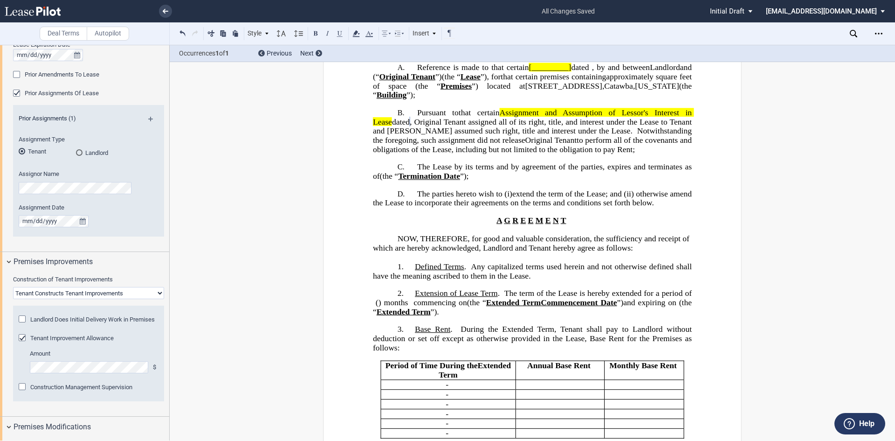
scroll to position [0, 0]
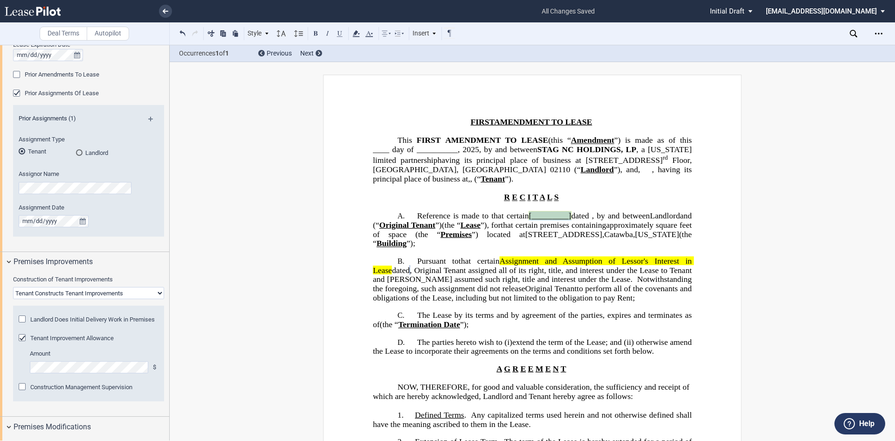
drag, startPoint x: 539, startPoint y: 224, endPoint x: 583, endPoint y: 226, distance: 44.4
click at [583, 220] on span "Reference is made to that certain [_________] dated ﻿ ﻿ , by and between" at bounding box center [533, 215] width 233 height 9
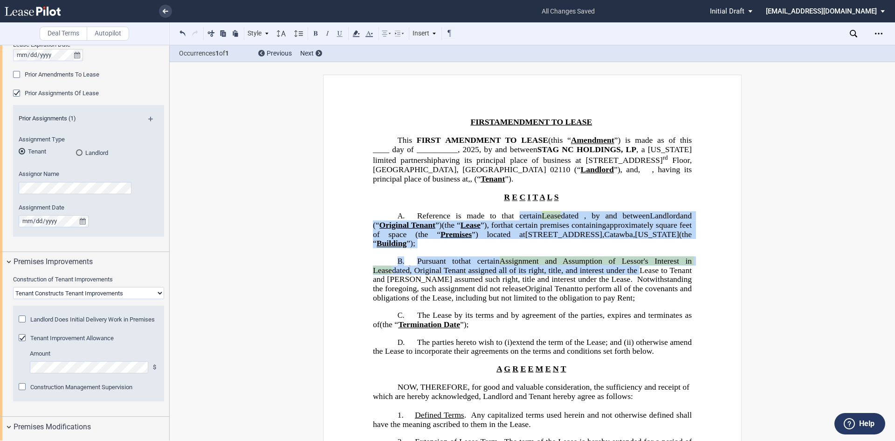
drag, startPoint x: 510, startPoint y: 221, endPoint x: 699, endPoint y: 283, distance: 198.6
click at [357, 34] on icon at bounding box center [356, 33] width 11 height 11
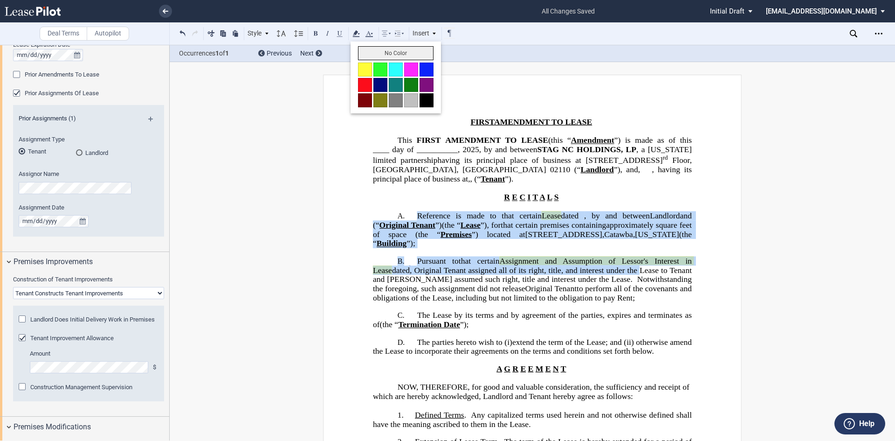
click at [387, 50] on button "No Color" at bounding box center [396, 53] width 76 height 14
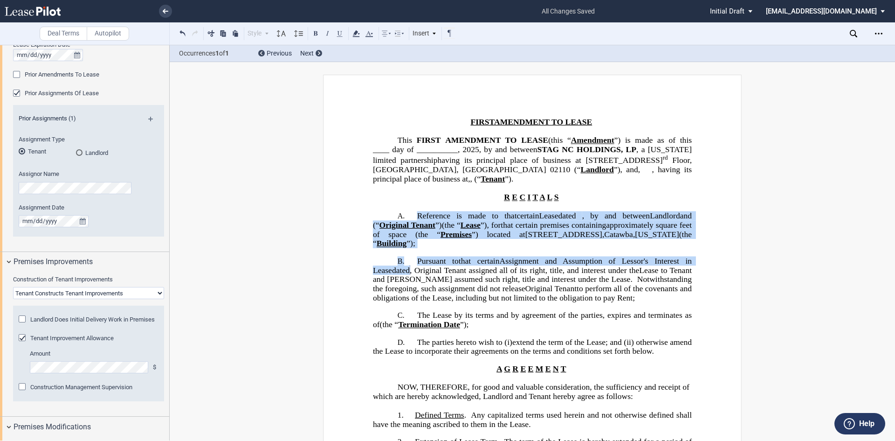
click at [613, 211] on p "﻿" at bounding box center [532, 206] width 319 height 9
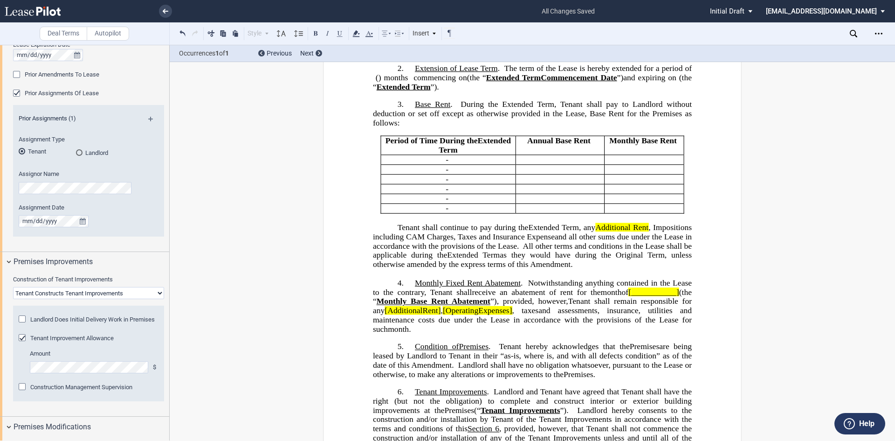
scroll to position [420, 0]
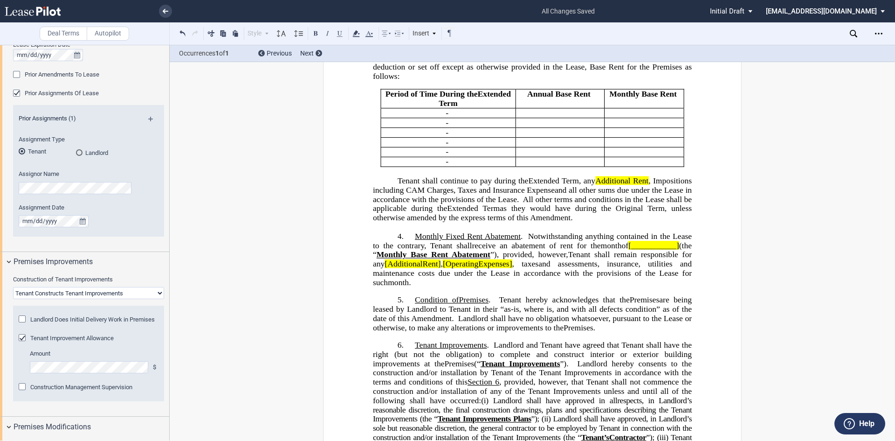
drag, startPoint x: 623, startPoint y: 262, endPoint x: 655, endPoint y: 256, distance: 32.6
click at [625, 261] on span "of [ ___________ ] (the “ Monthly Base Rent Abatement ”) , provided, however, T…" at bounding box center [533, 264] width 321 height 46
drag, startPoint x: 376, startPoint y: 273, endPoint x: 439, endPoint y: 269, distance: 63.1
click at [439, 269] on span "of February 2026 (the “February 2026 Rent Abatement ”) , provided, however, Ten…" at bounding box center [533, 264] width 321 height 46
click at [316, 34] on button at bounding box center [315, 33] width 11 height 11
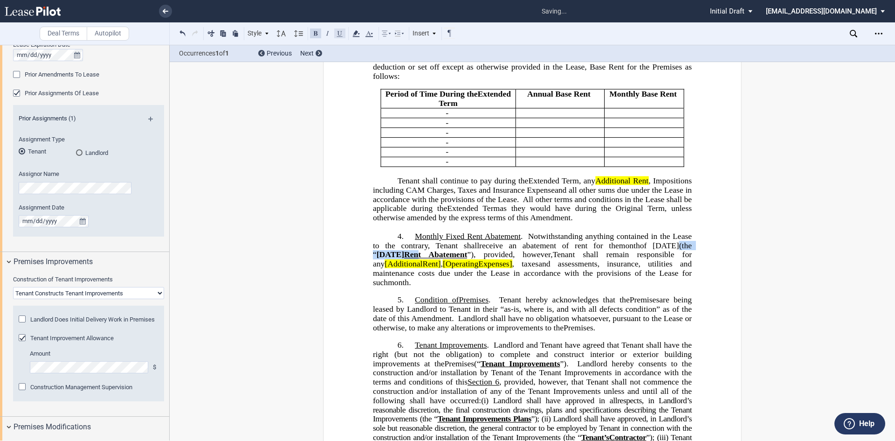
click at [336, 33] on button at bounding box center [339, 33] width 11 height 11
drag, startPoint x: 444, startPoint y: 277, endPoint x: 450, endPoint y: 280, distance: 6.3
click at [445, 259] on span "Rent Abatement" at bounding box center [435, 254] width 63 height 9
drag, startPoint x: 386, startPoint y: 281, endPoint x: 418, endPoint y: 263, distance: 37.2
click at [387, 268] on span "[A" at bounding box center [389, 263] width 9 height 9
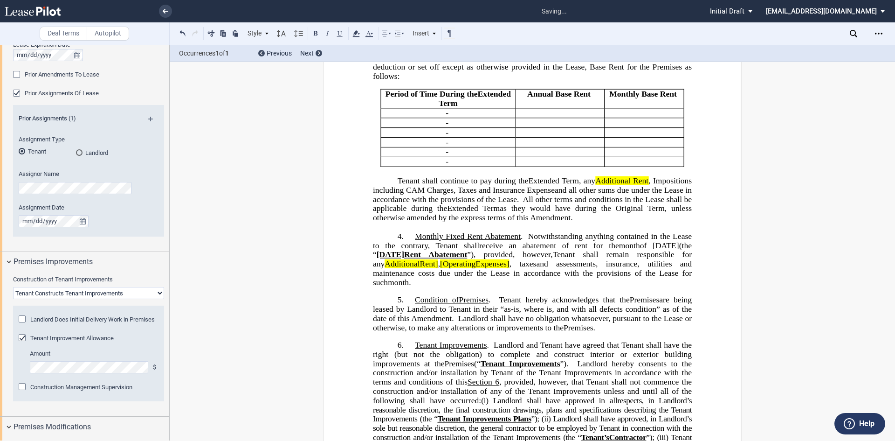
drag, startPoint x: 441, startPoint y: 284, endPoint x: 448, endPoint y: 277, distance: 9.3
click at [438, 268] on span "]" at bounding box center [437, 263] width 3 height 9
drag, startPoint x: 445, startPoint y: 283, endPoint x: 449, endPoint y: 277, distance: 7.1
click at [437, 268] on span "," at bounding box center [437, 263] width 2 height 9
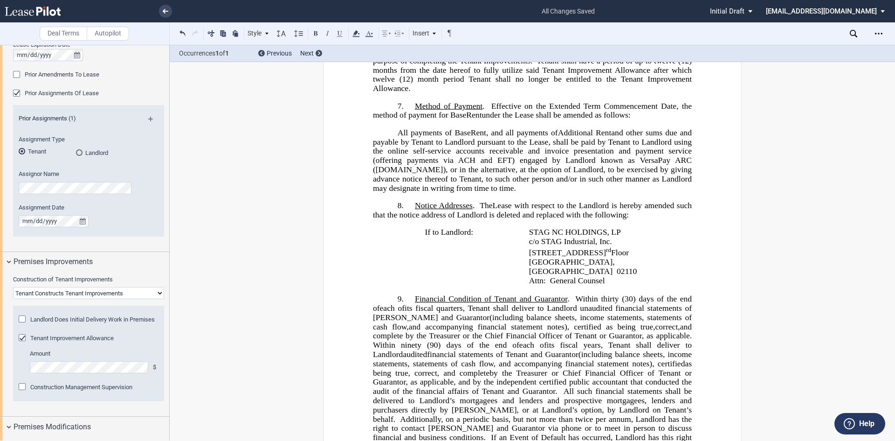
scroll to position [1166, 0]
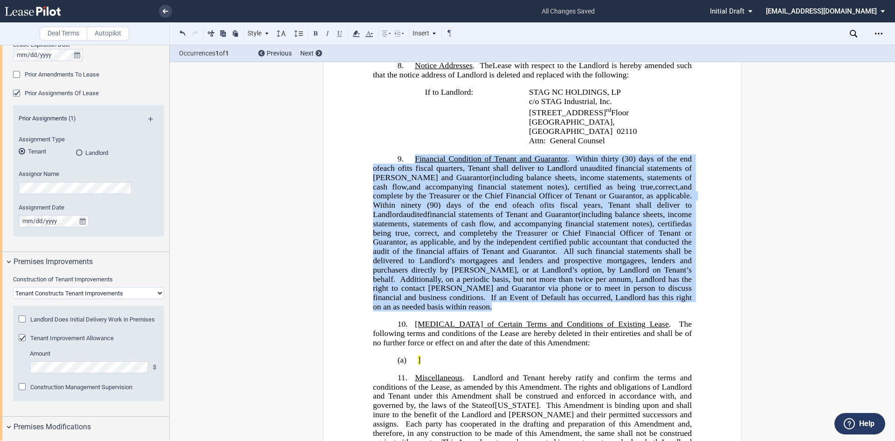
drag, startPoint x: 410, startPoint y: 166, endPoint x: 678, endPoint y: 308, distance: 303.1
click at [678, 308] on p "9. Financial Condition of Tenant and Guarantor . Within thirty (30) days of the…" at bounding box center [532, 232] width 319 height 157
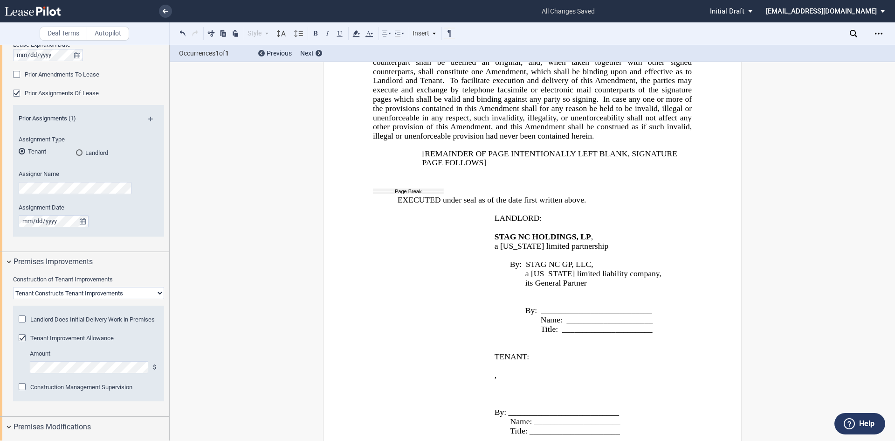
scroll to position [1632, 0]
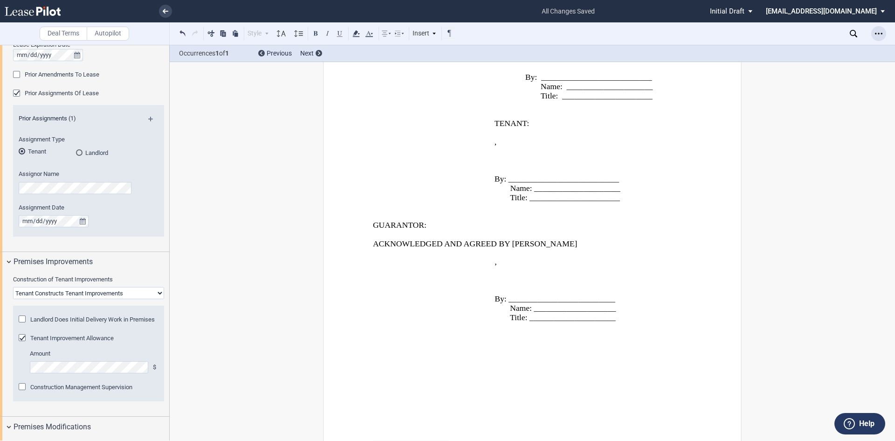
click at [879, 37] on div "Open Lease options menu" at bounding box center [878, 33] width 15 height 15
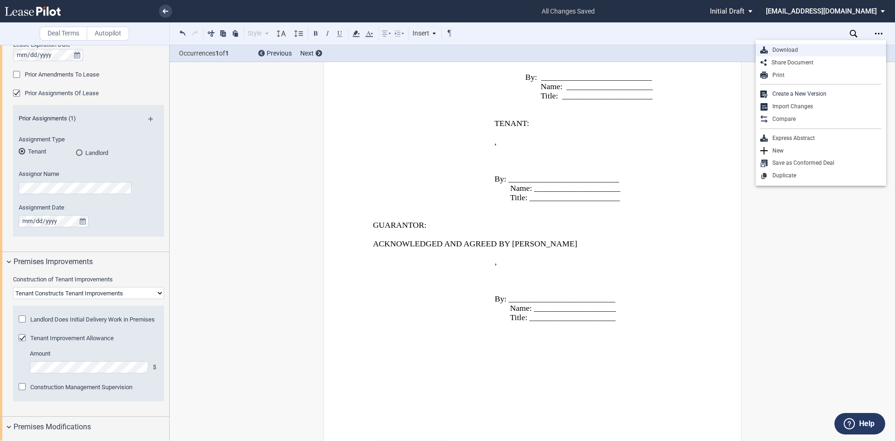
click at [779, 49] on div "Download" at bounding box center [825, 50] width 114 height 8
